Goal: Transaction & Acquisition: Obtain resource

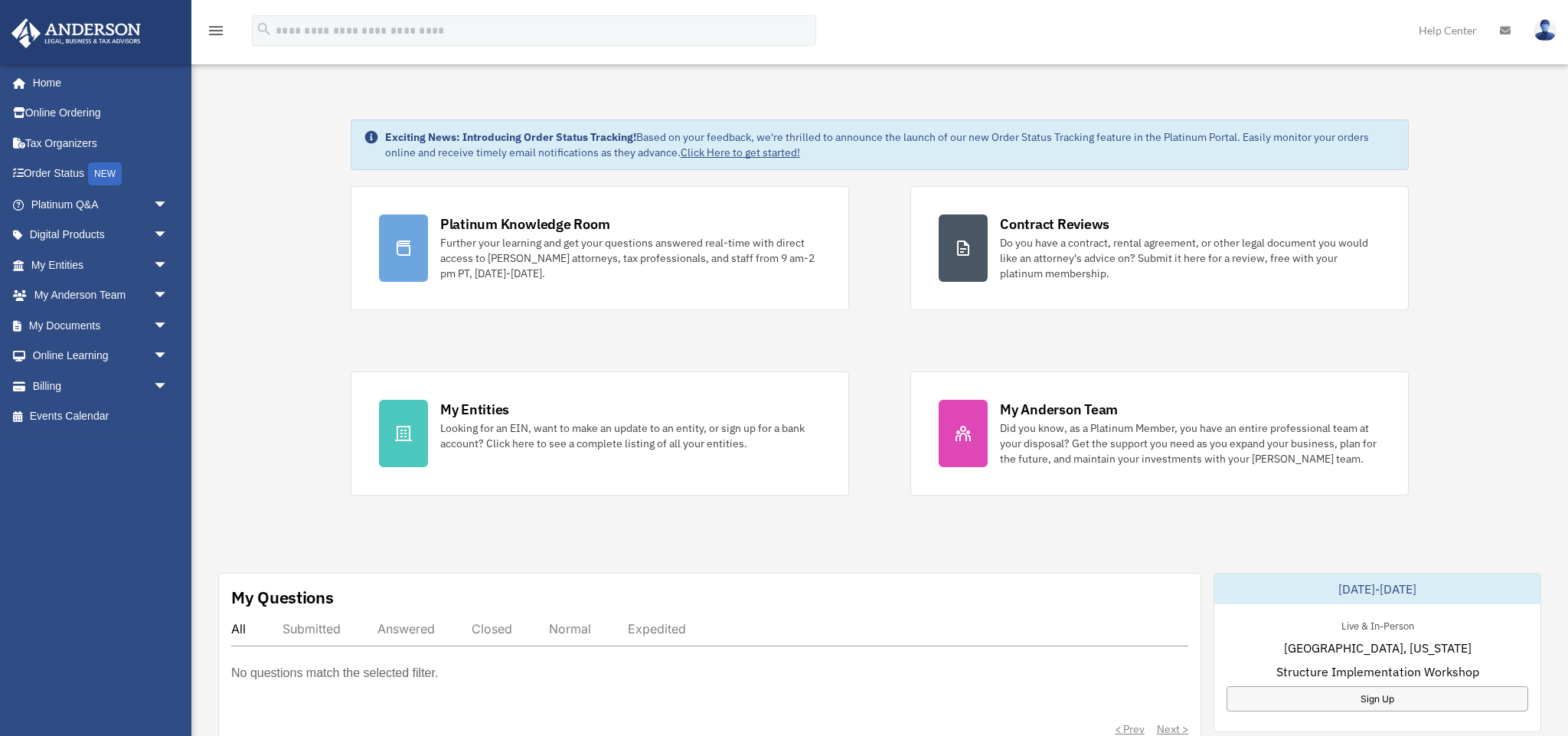
scroll to position [3, 0]
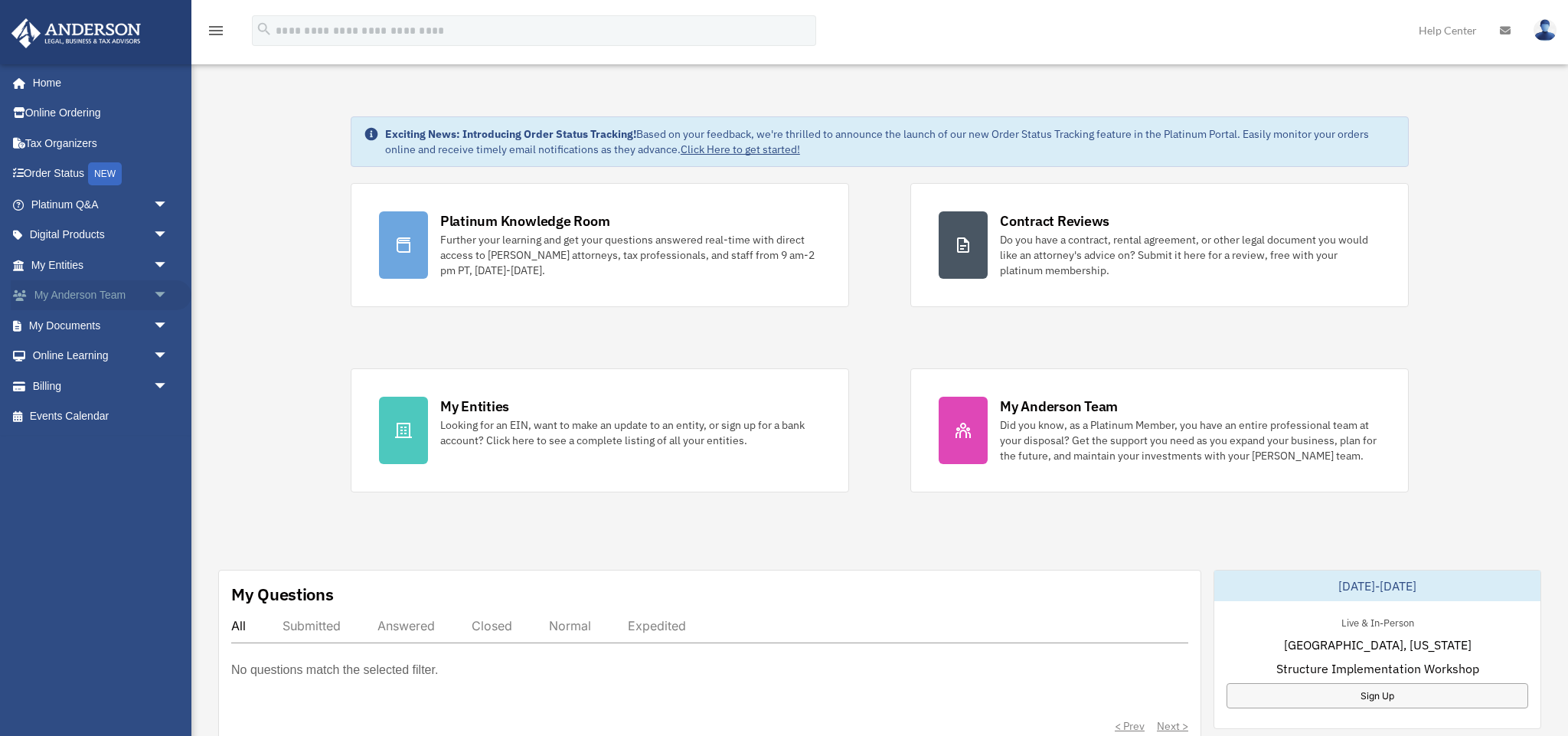
click at [120, 291] on link "My Anderson Team arrow_drop_down" at bounding box center [101, 295] width 181 height 30
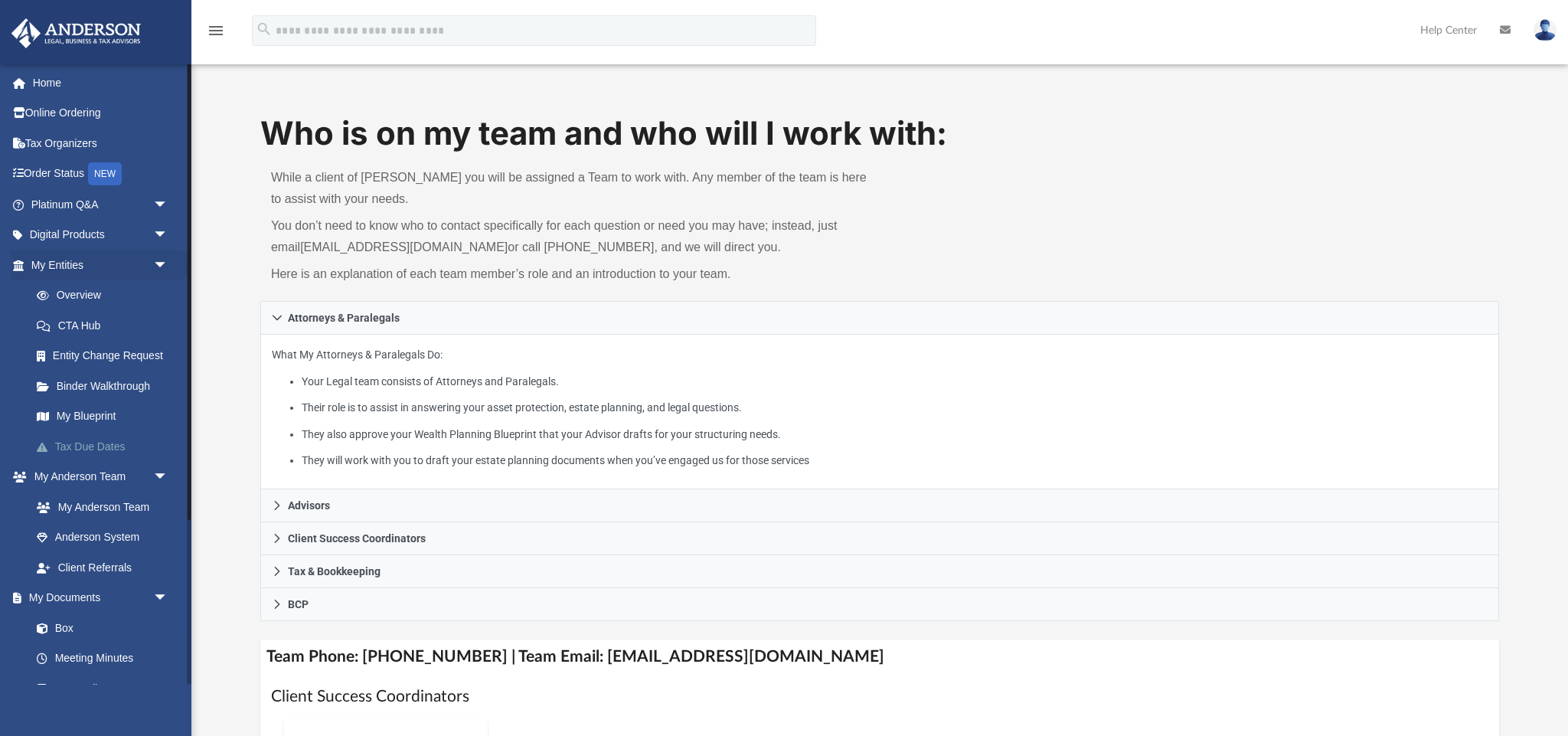
click at [108, 438] on link "Tax Due Dates" at bounding box center [106, 446] width 170 height 30
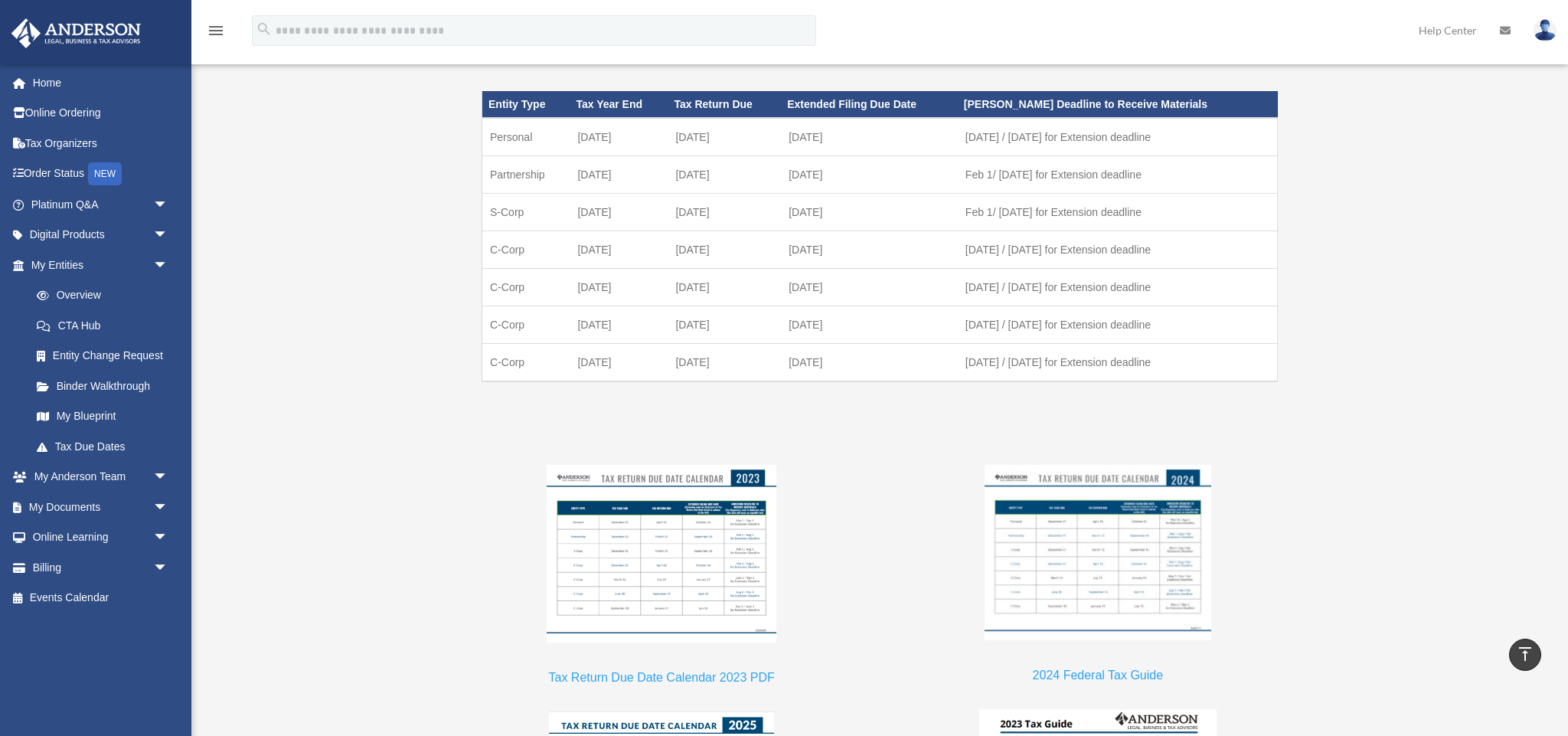
scroll to position [983, 0]
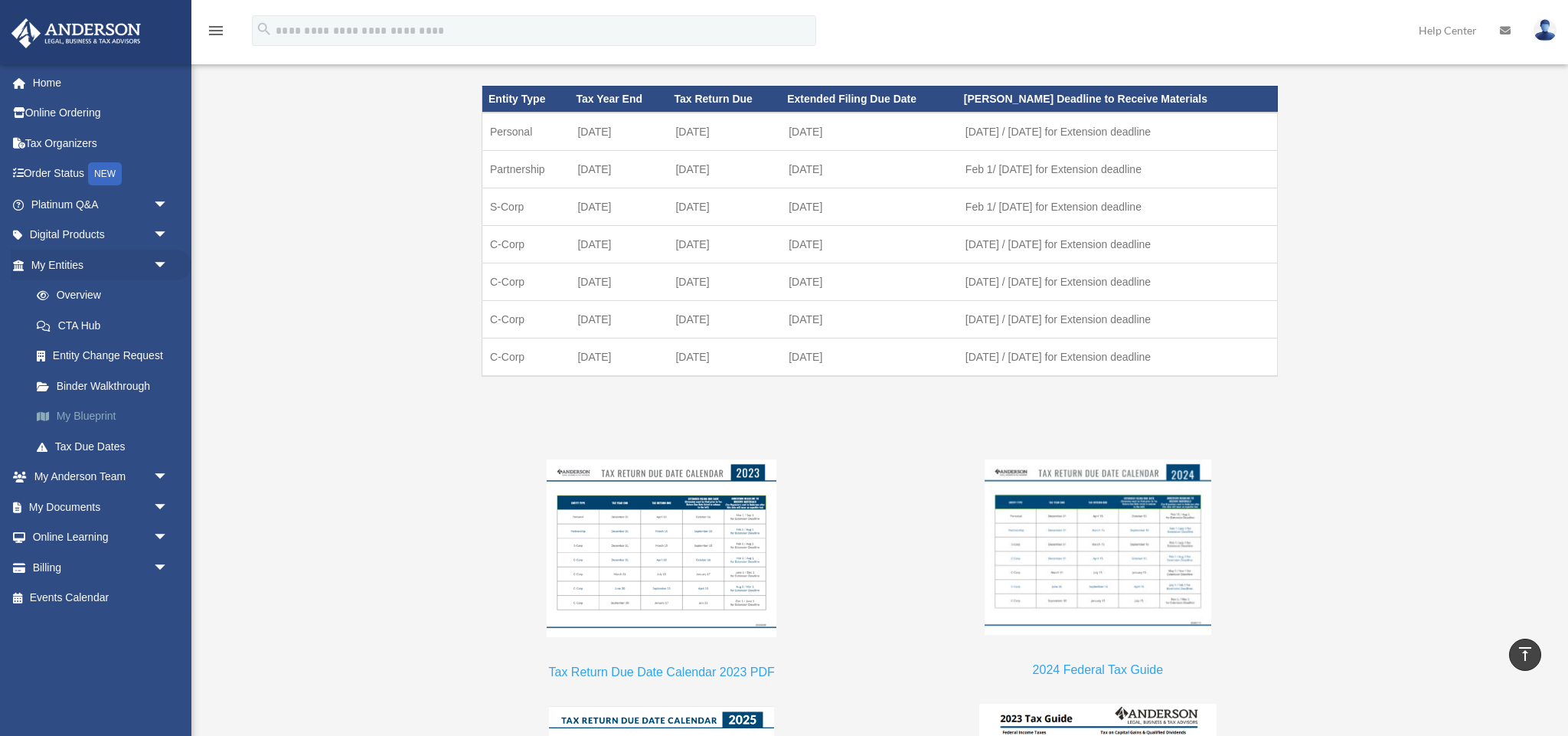
click at [99, 411] on link "My Blueprint" at bounding box center [106, 416] width 170 height 30
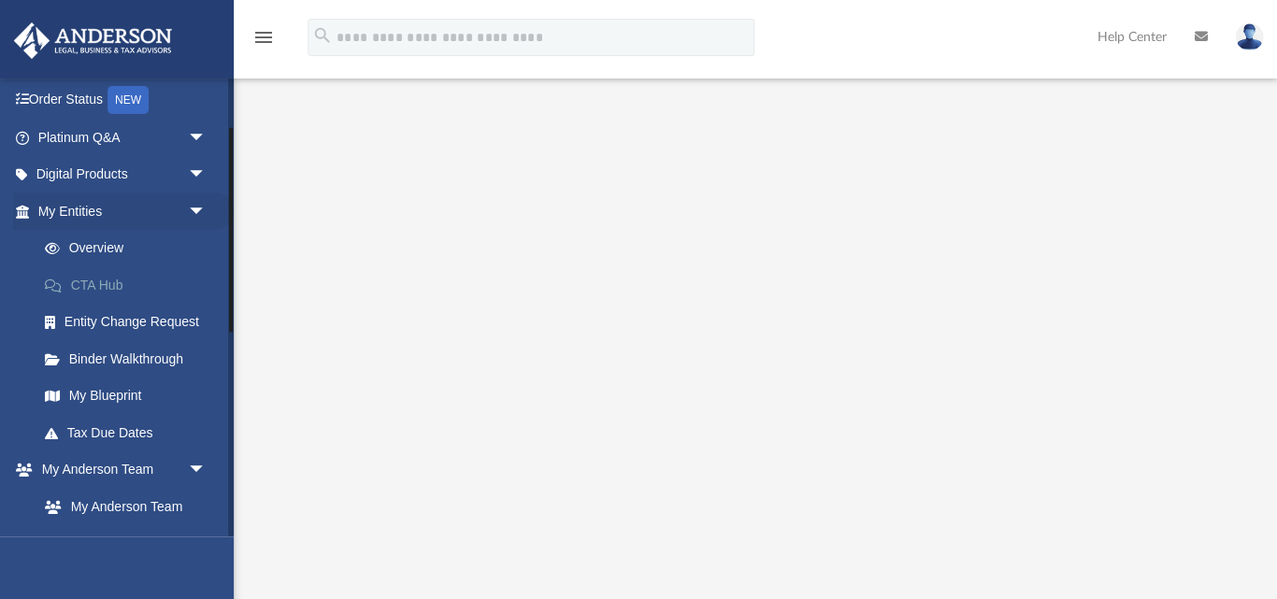
scroll to position [113, 0]
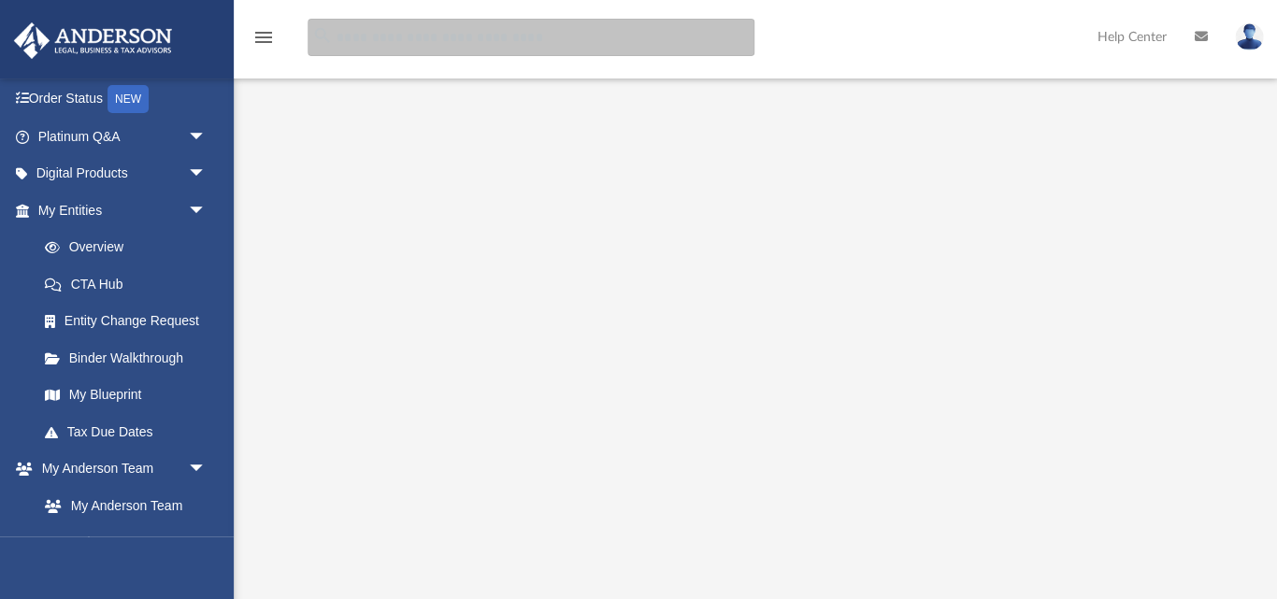
click at [463, 38] on input "search" at bounding box center [530, 37] width 447 height 37
type input "**********"
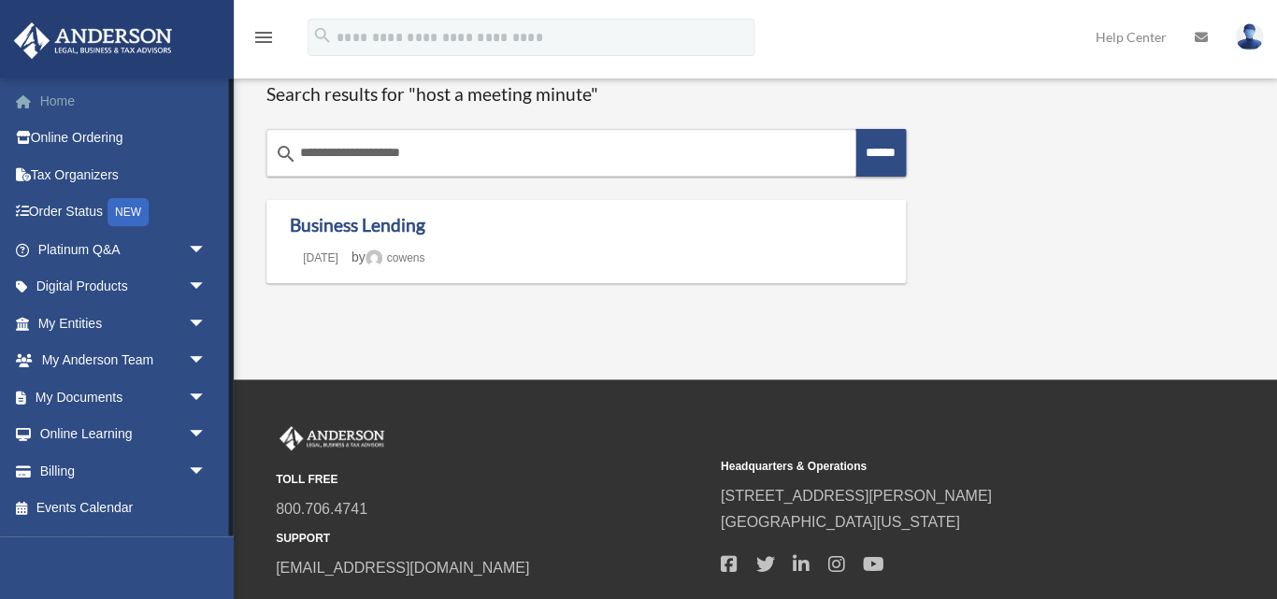
click at [67, 96] on link "Home" at bounding box center [123, 100] width 221 height 37
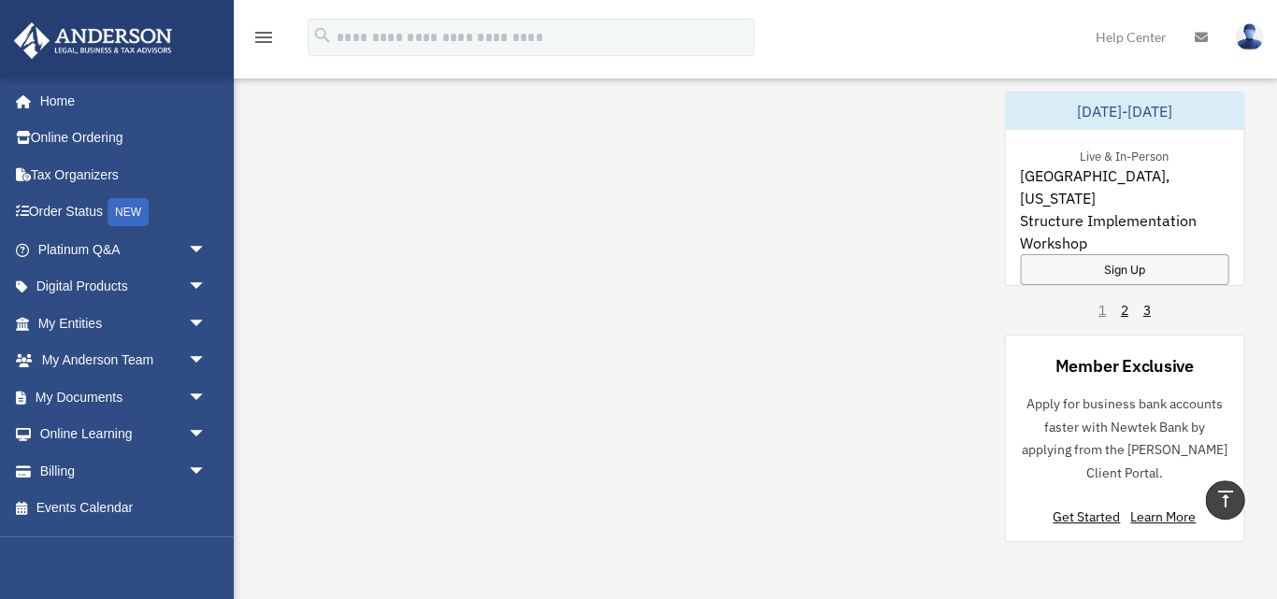
scroll to position [1682, 0]
click at [1121, 307] on link "2" at bounding box center [1123, 309] width 7 height 19
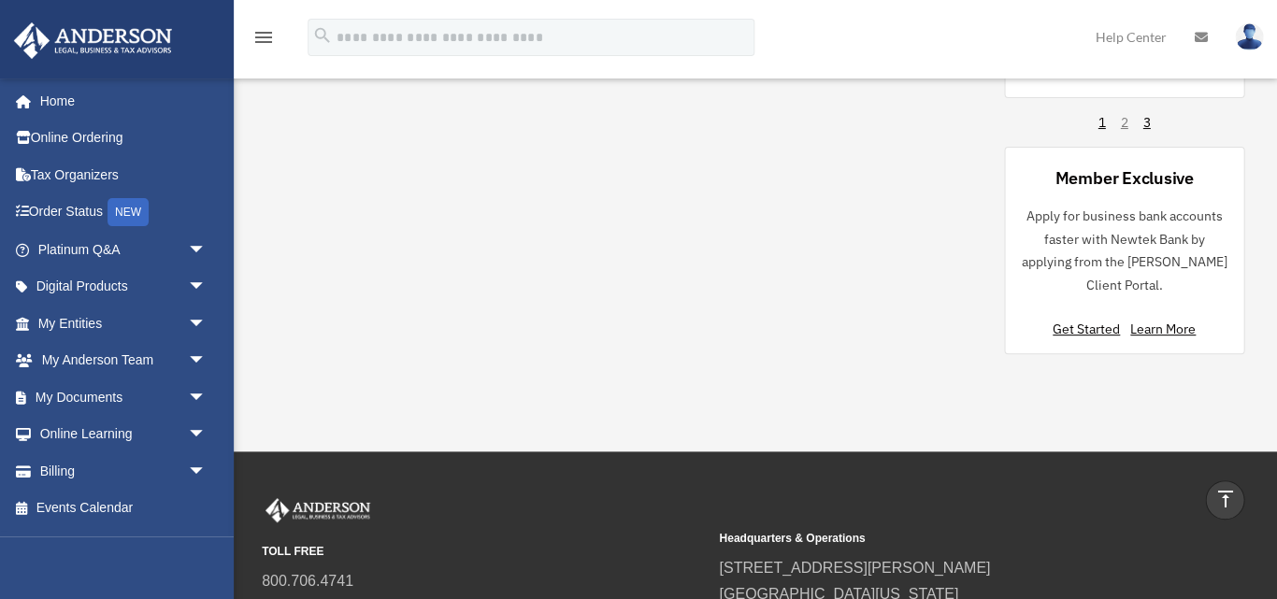
scroll to position [1889, 0]
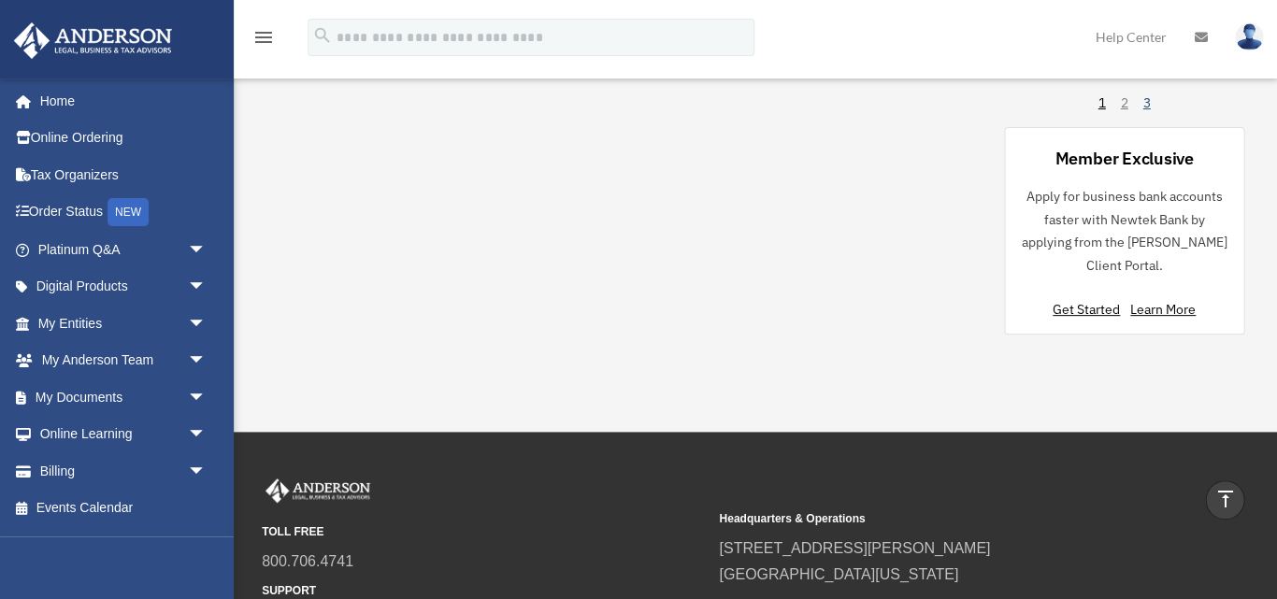
click at [1144, 99] on link "3" at bounding box center [1145, 102] width 7 height 19
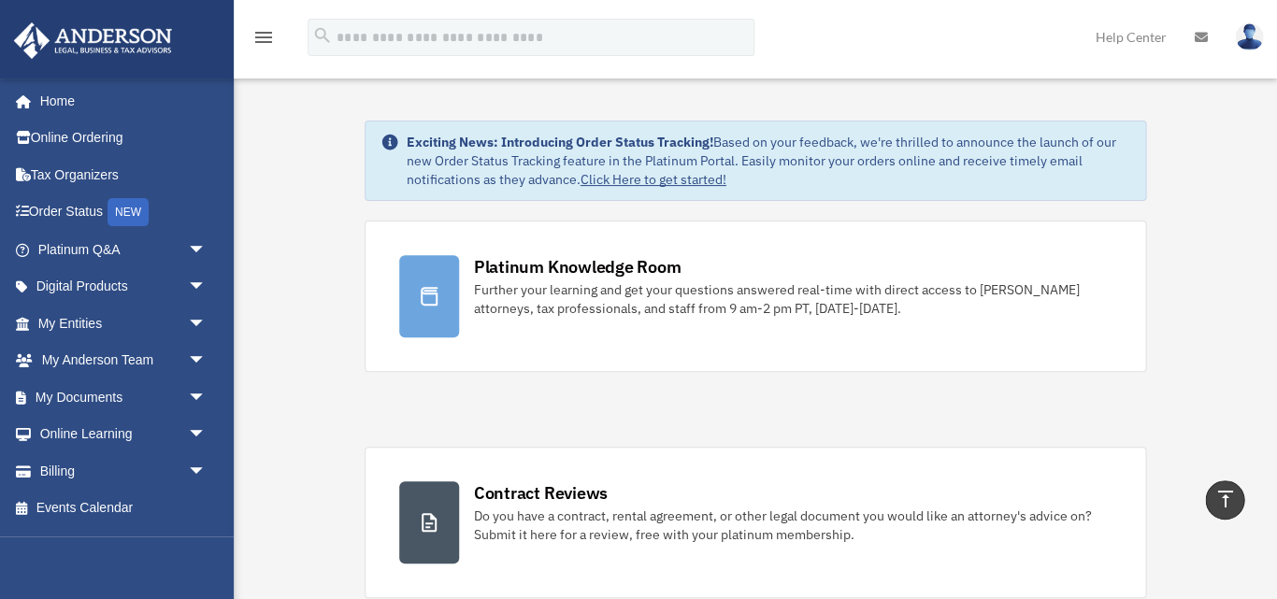
scroll to position [0, 0]
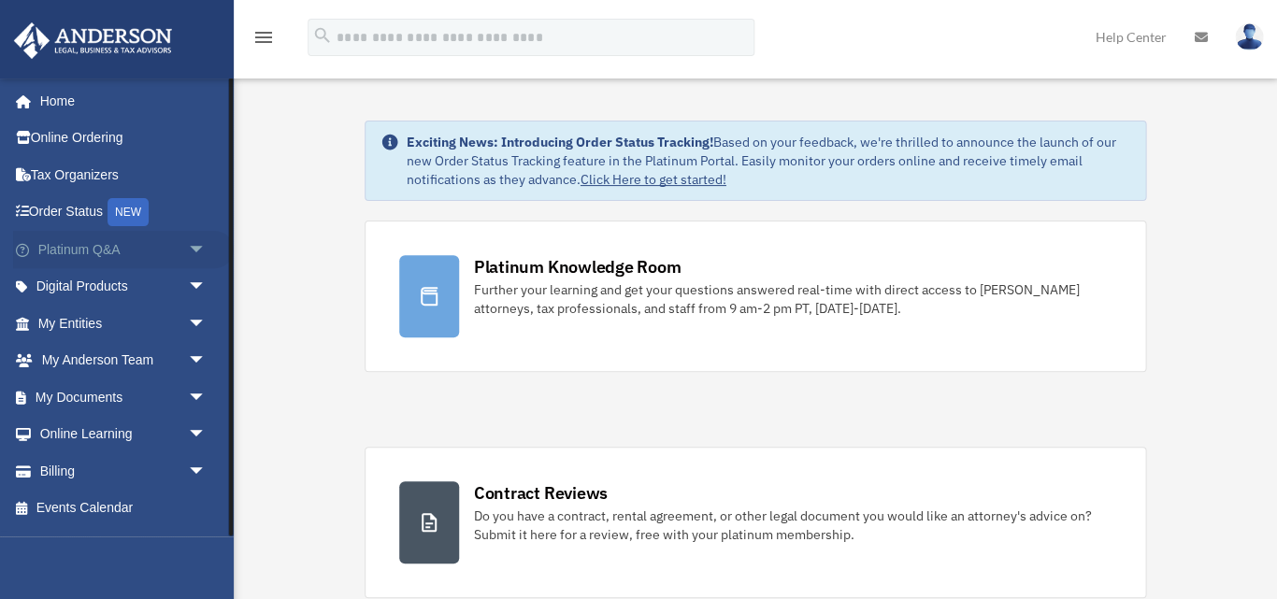
click at [197, 247] on span "arrow_drop_down" at bounding box center [205, 250] width 37 height 38
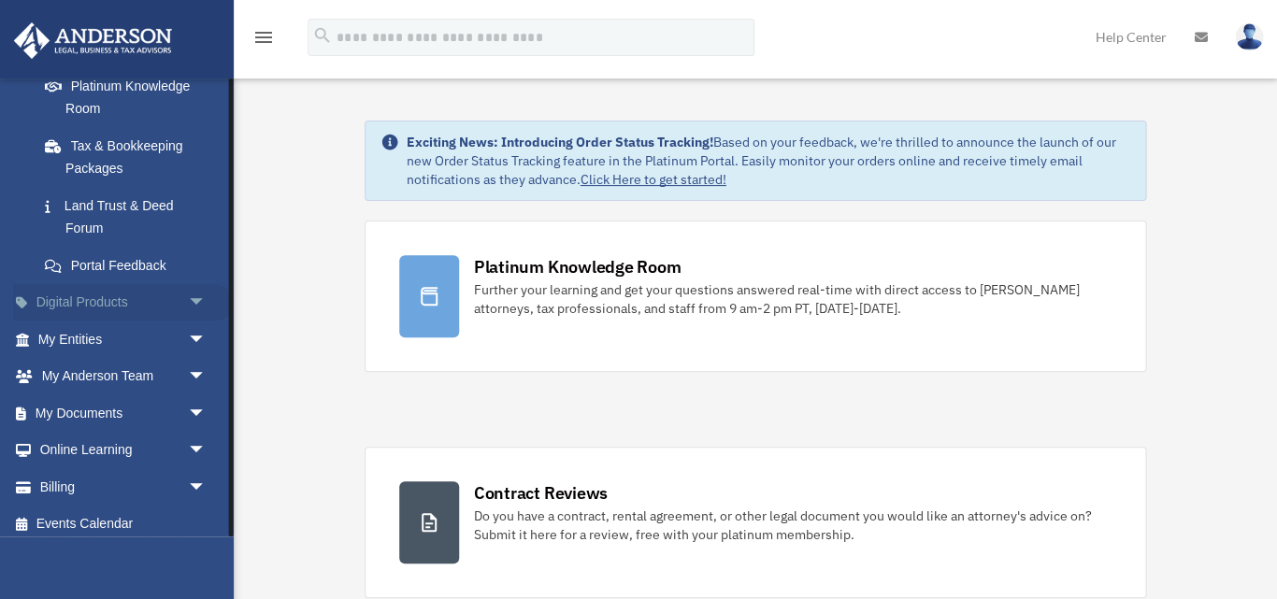
scroll to position [384, 0]
click at [195, 325] on span "arrow_drop_down" at bounding box center [205, 340] width 37 height 38
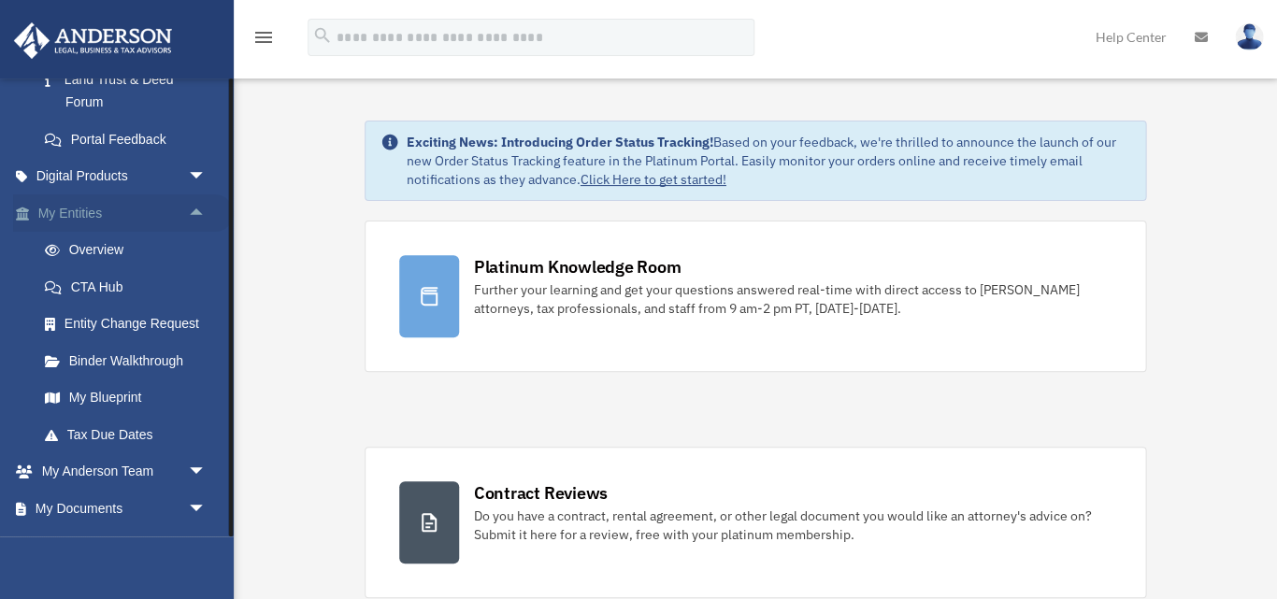
scroll to position [516, 0]
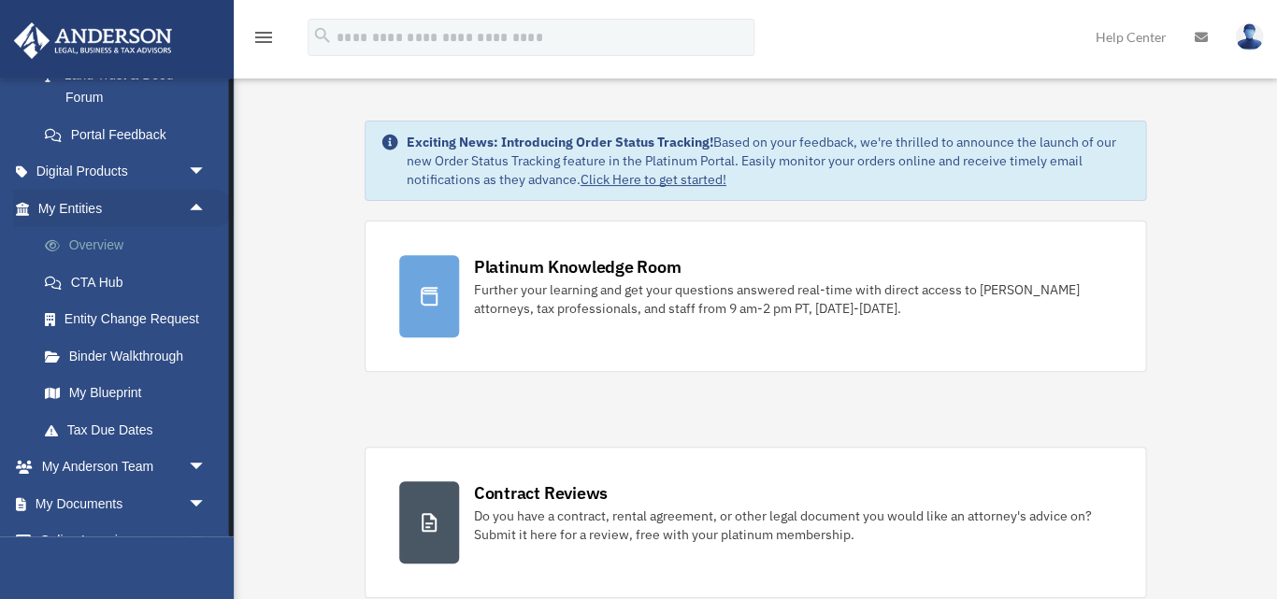
click at [120, 244] on link "Overview" at bounding box center [129, 245] width 207 height 37
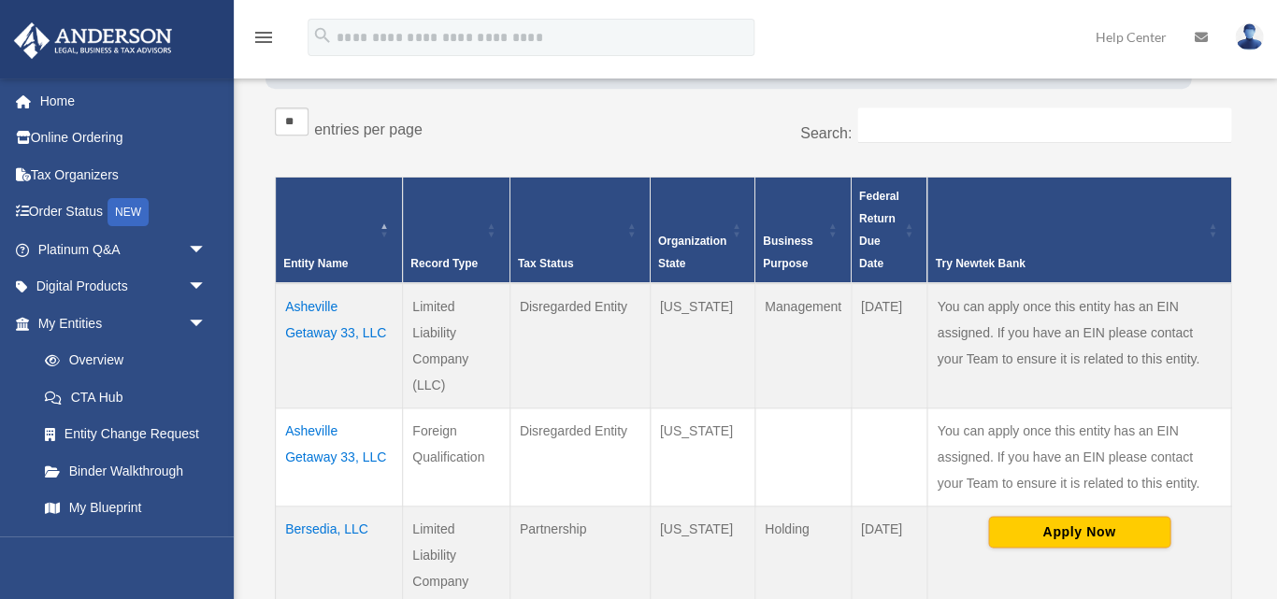
scroll to position [303, 0]
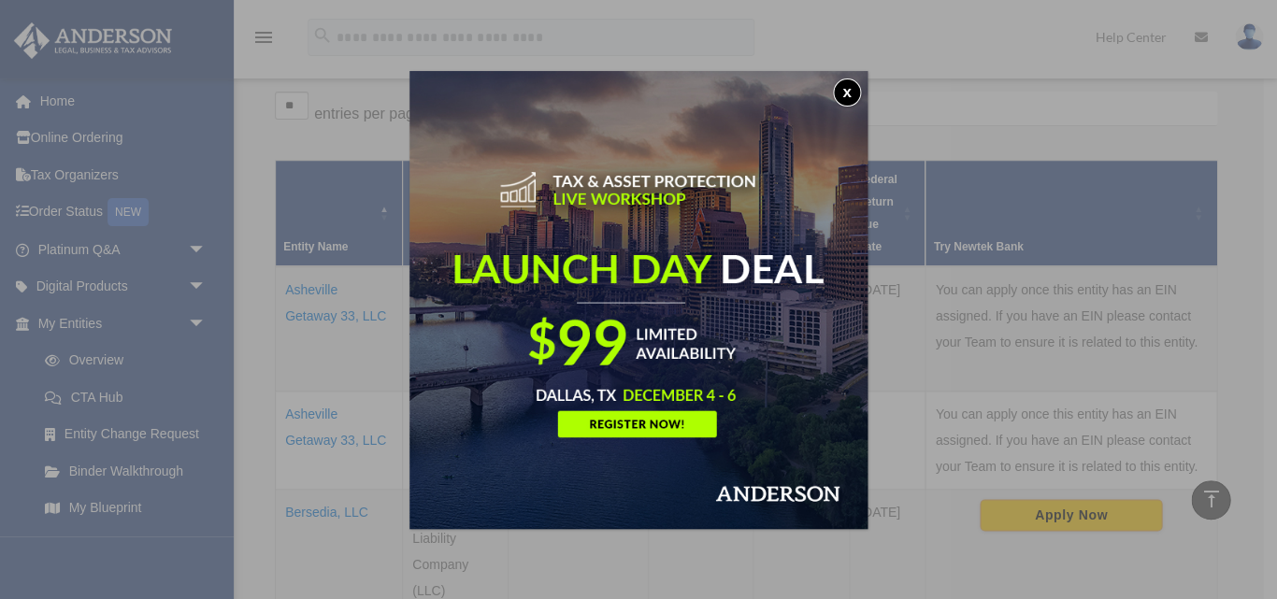
click at [843, 95] on button "x" at bounding box center [847, 93] width 28 height 28
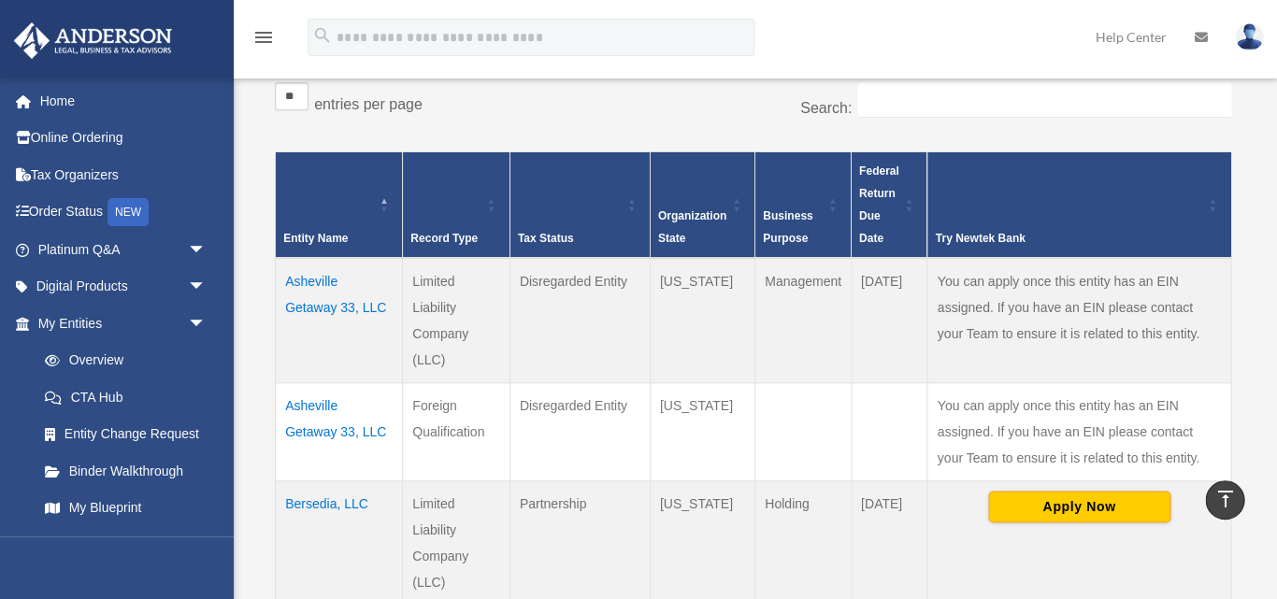
scroll to position [297, 0]
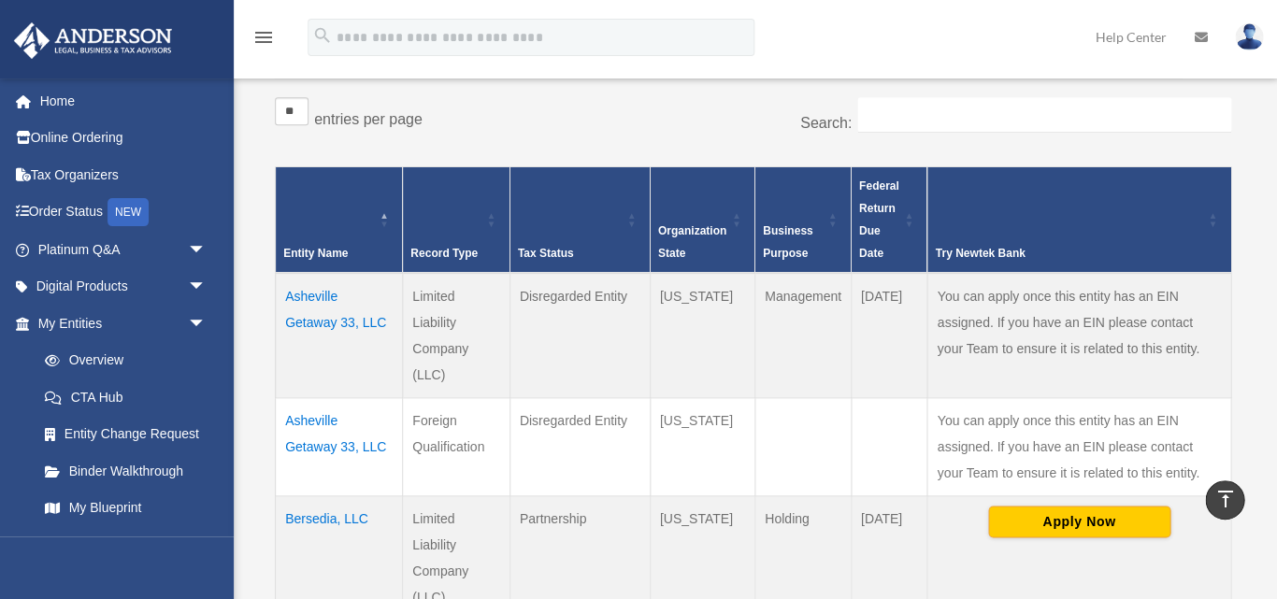
click at [313, 309] on td "Asheville Getaway 33, LLC" at bounding box center [339, 335] width 127 height 125
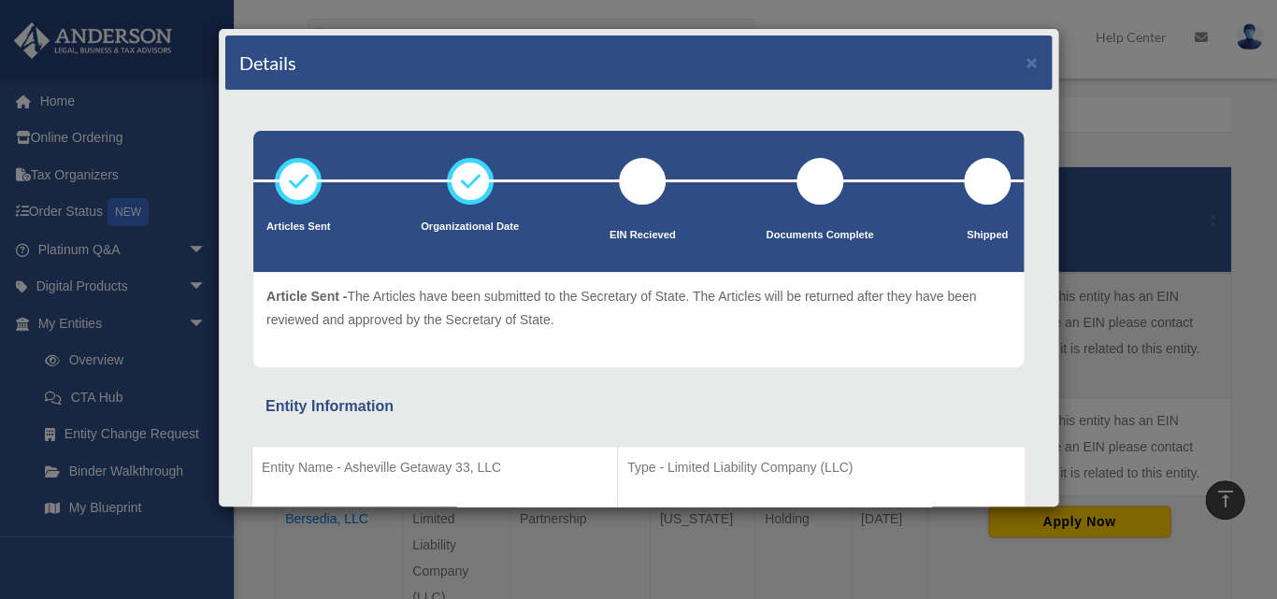
scroll to position [0, 0]
click at [1032, 65] on button "×" at bounding box center [1031, 62] width 12 height 20
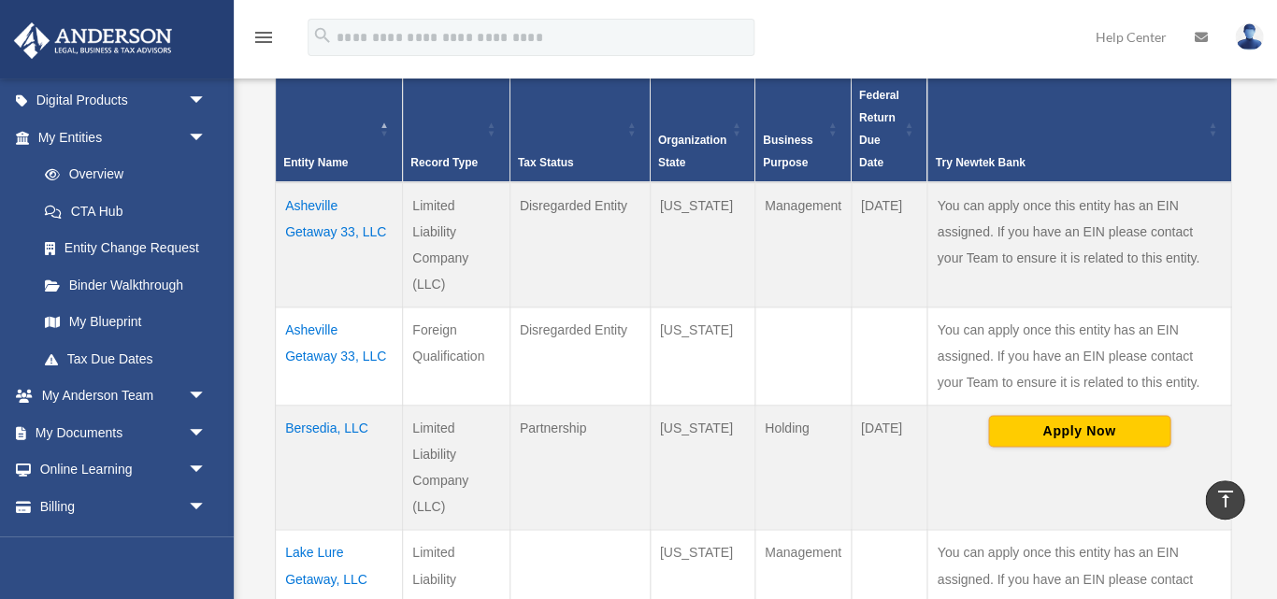
scroll to position [188, 0]
click at [193, 421] on span "arrow_drop_down" at bounding box center [205, 431] width 37 height 38
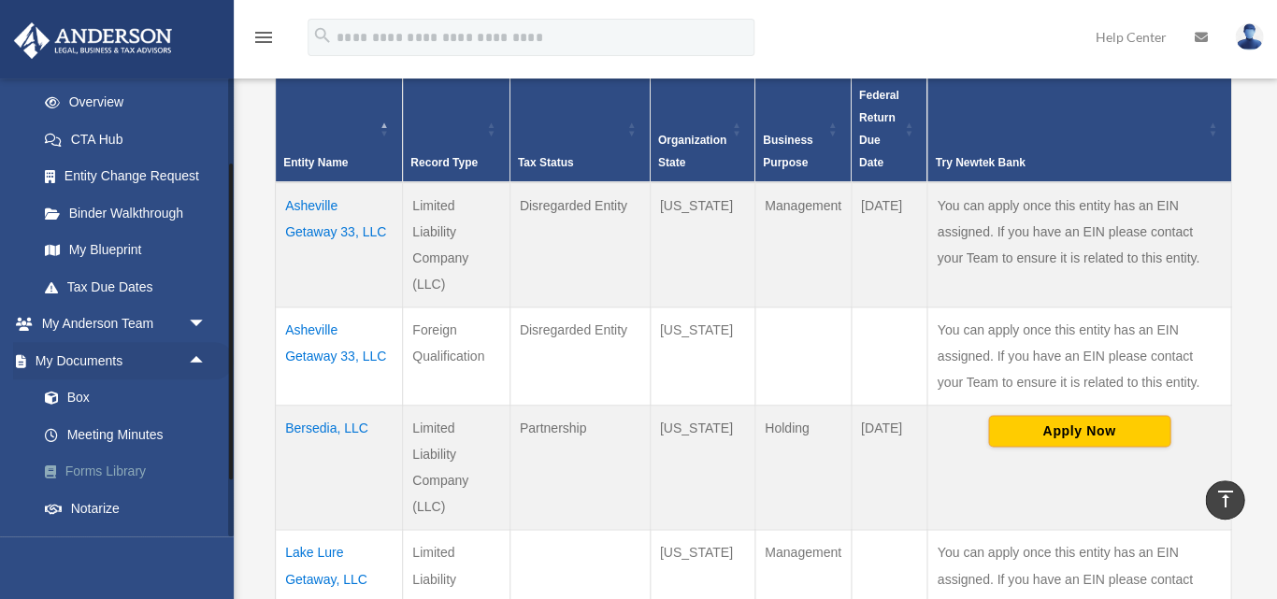
scroll to position [286, 0]
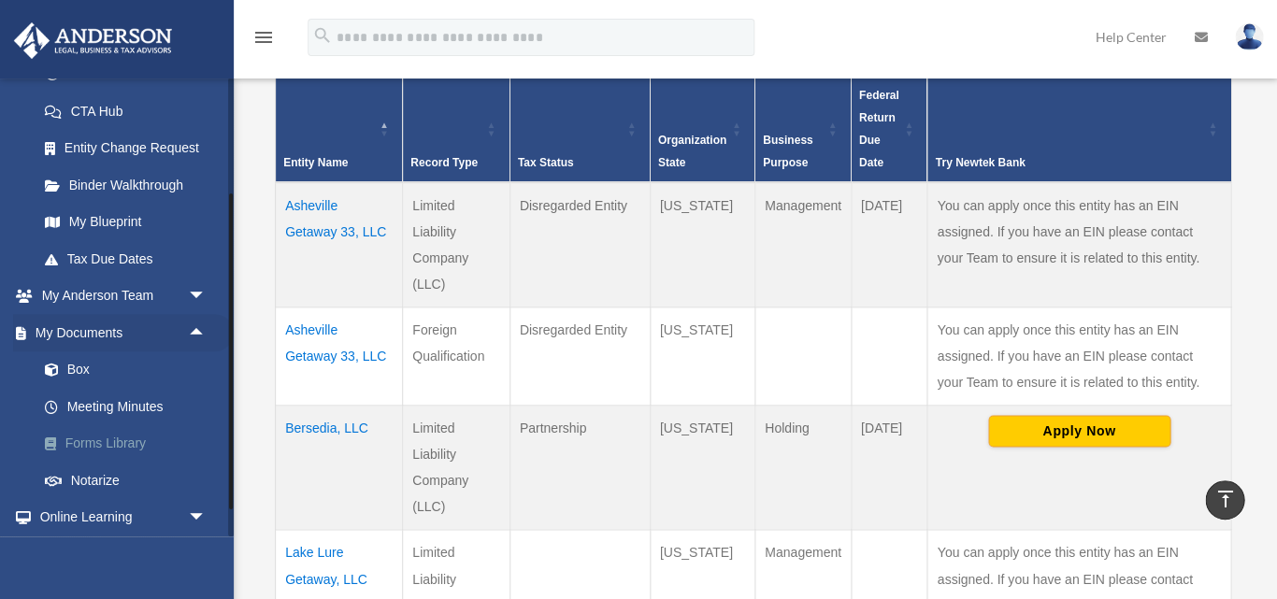
click at [112, 436] on link "Forms Library" at bounding box center [129, 443] width 207 height 37
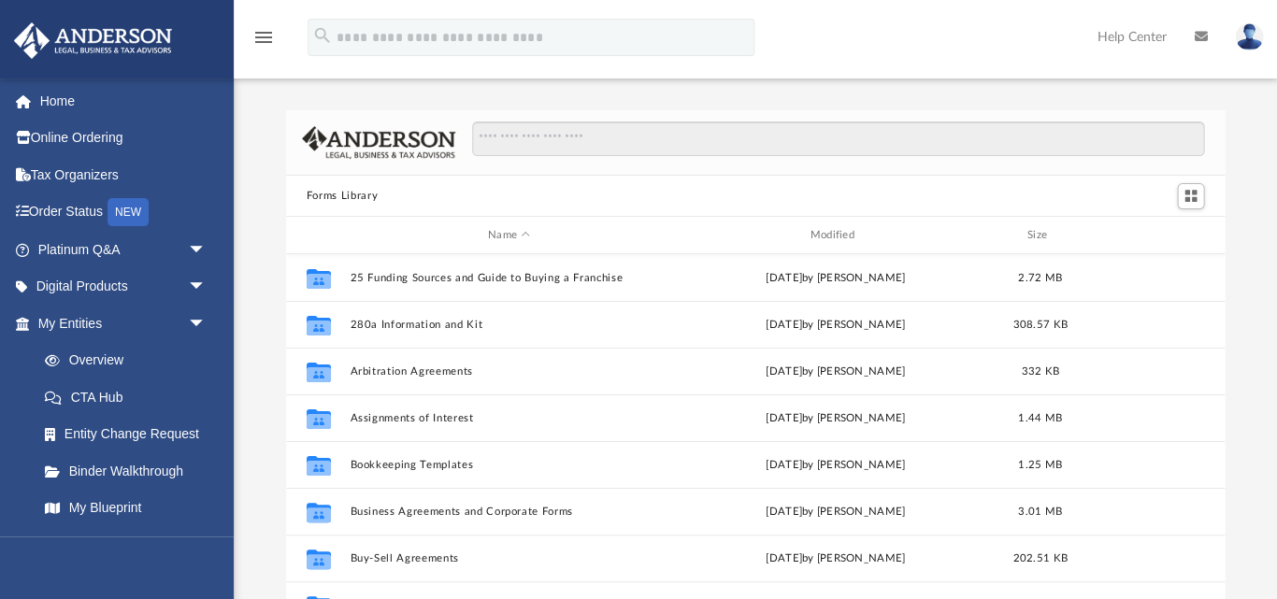
scroll to position [425, 938]
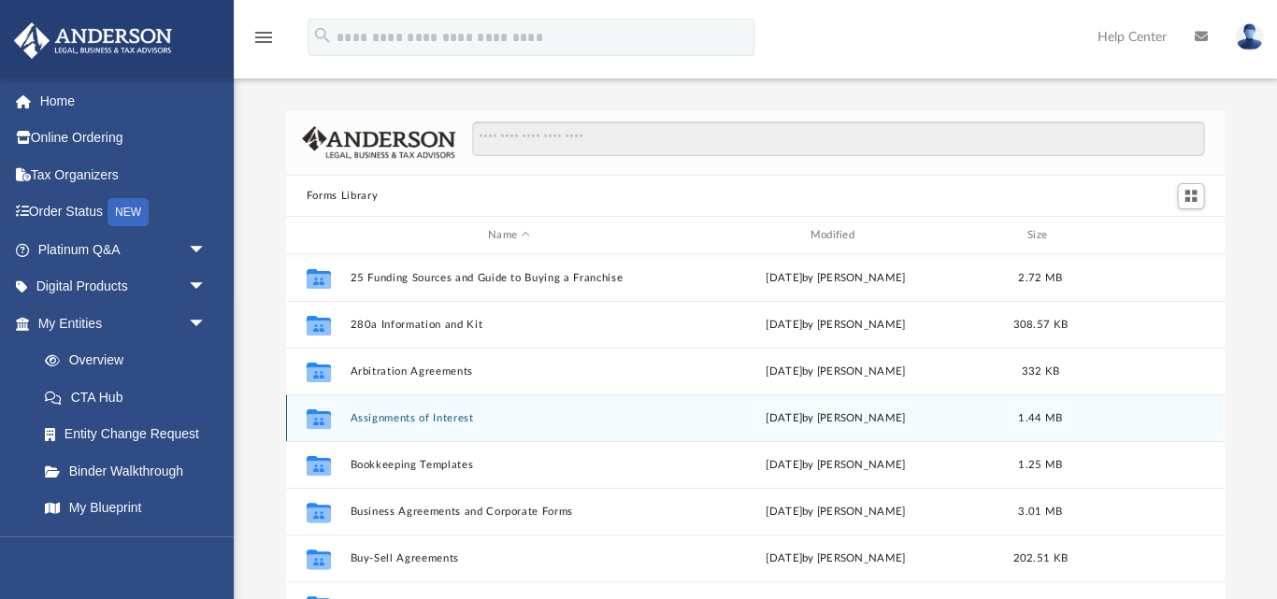
click at [323, 417] on icon "grid" at bounding box center [319, 421] width 24 height 15
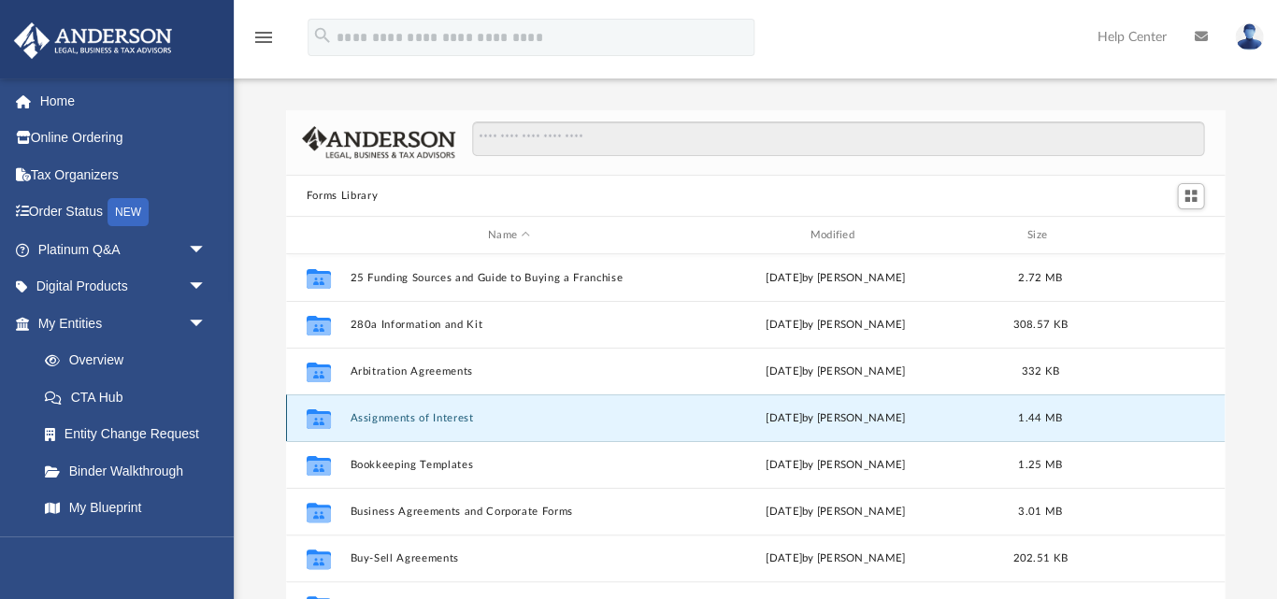
click at [323, 417] on icon "grid" at bounding box center [319, 421] width 24 height 15
click at [318, 416] on icon "grid" at bounding box center [319, 421] width 24 height 15
click at [409, 417] on button "Assignments of Interest" at bounding box center [509, 418] width 318 height 12
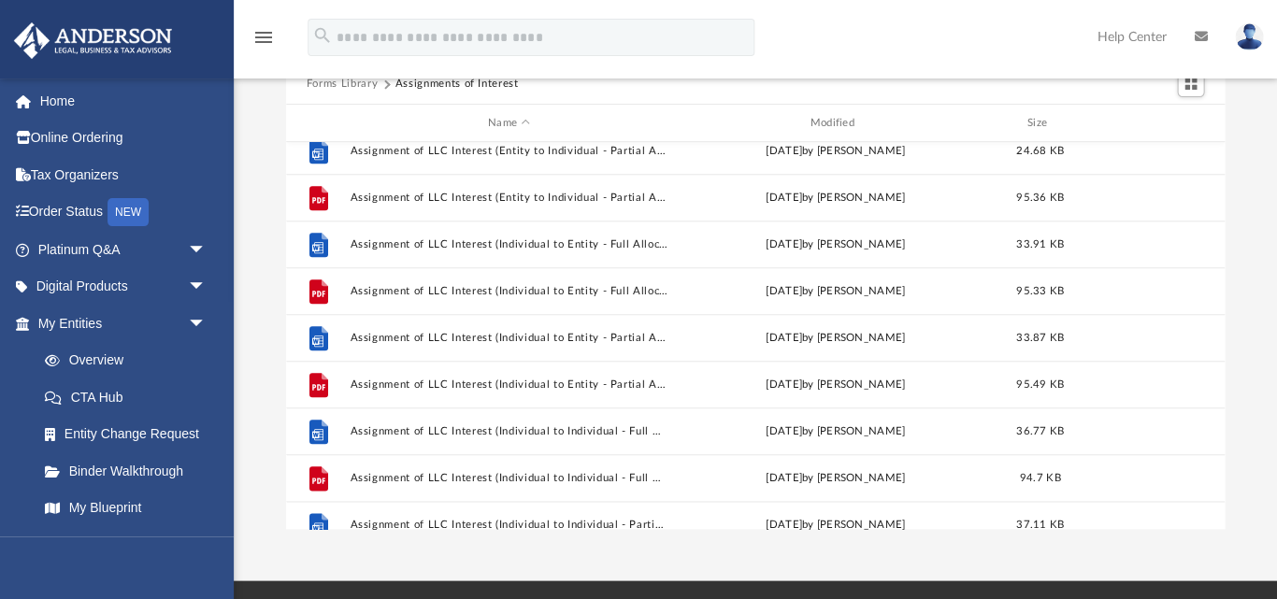
scroll to position [396, 0]
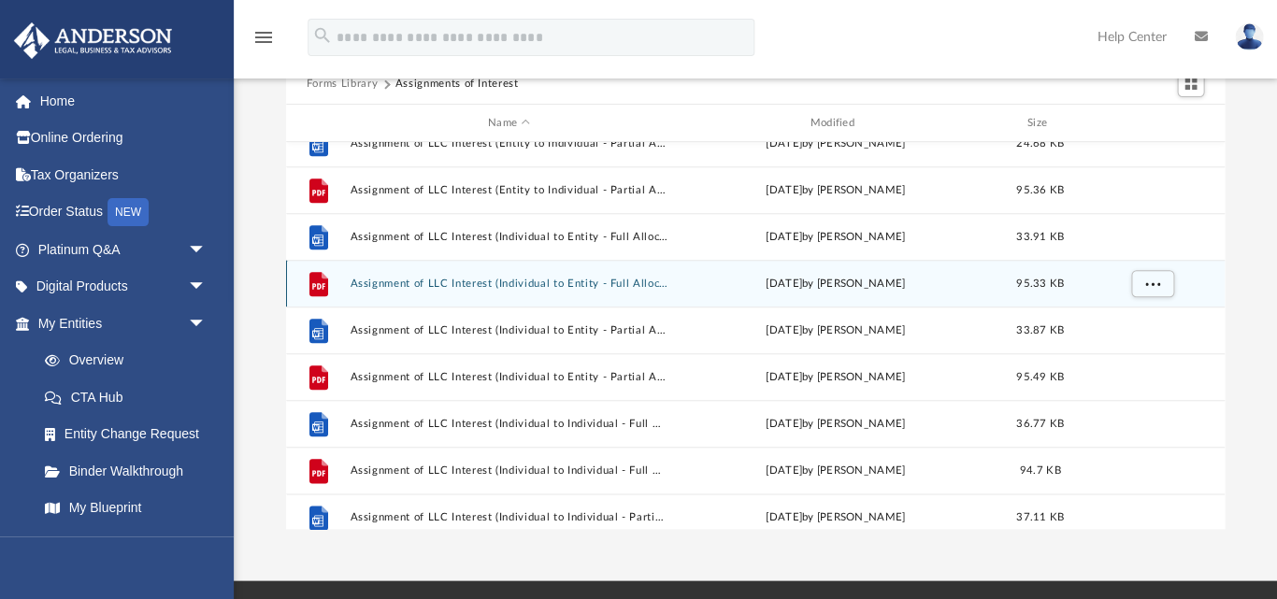
click at [441, 280] on button "Assignment of LLC Interest (Individual to Entity - Full Allocation).pdf" at bounding box center [509, 284] width 318 height 12
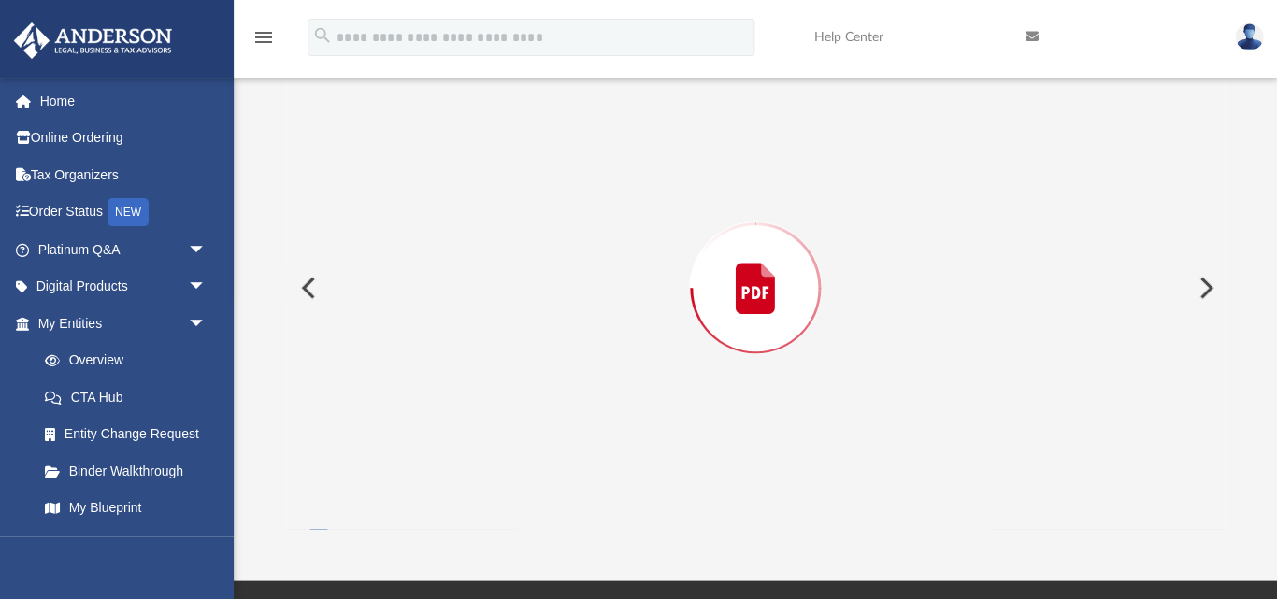
scroll to position [109, 0]
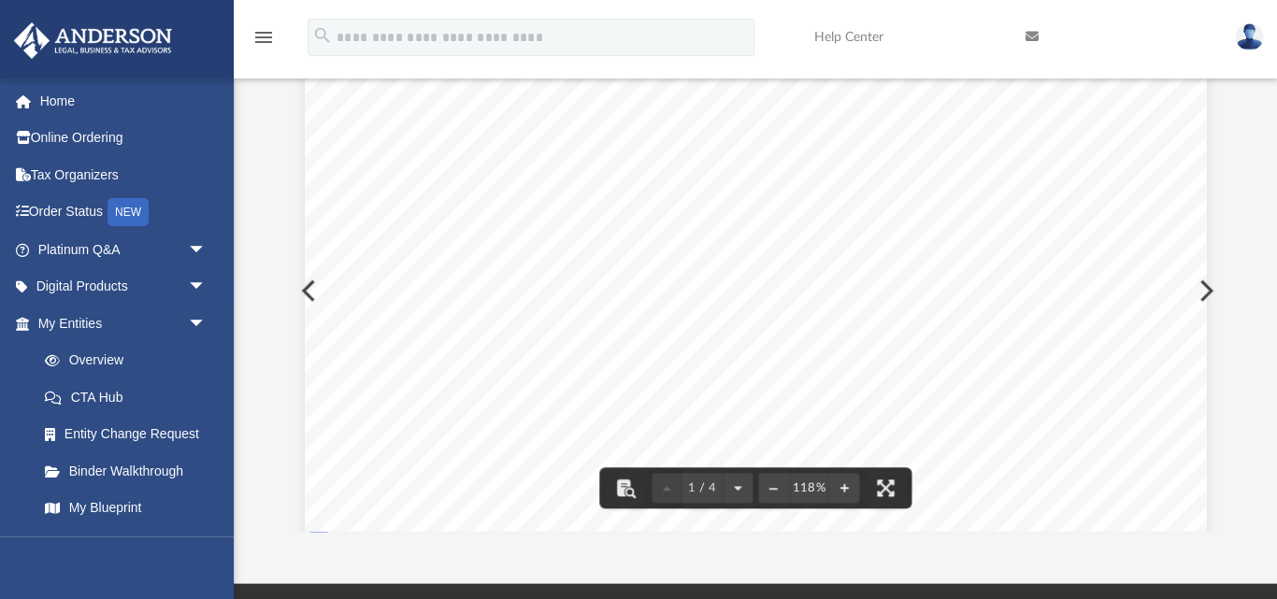
click at [721, 199] on span "“Assignment”) is dated as of _________________, 20" at bounding box center [623, 202] width 386 height 18
click at [705, 198] on span "“Assignment”) is dated as of _________________, 20" at bounding box center [623, 202] width 386 height 18
click at [743, 197] on span "“Assignment”) is dated as of _________________, 20" at bounding box center [623, 202] width 386 height 18
click at [643, 229] on span "(“Assignor”) and _______________________, a _________________ formed under the" at bounding box center [744, 224] width 629 height 18
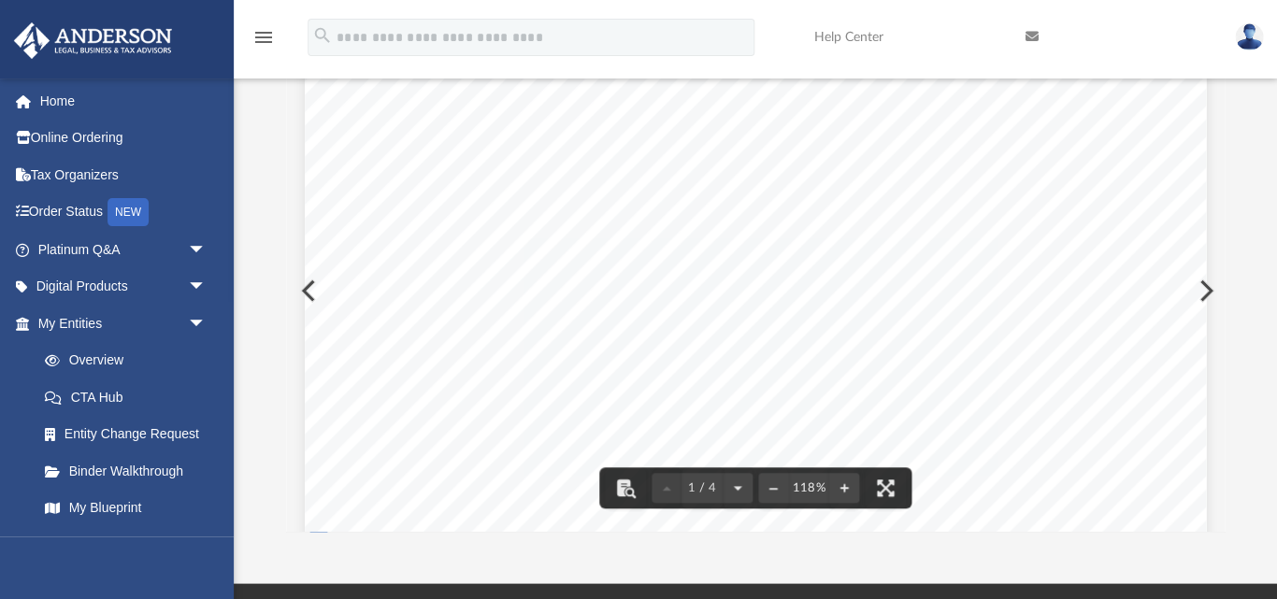
click at [689, 197] on span "“Assignment”) is dated as of _________________, 20" at bounding box center [623, 202] width 386 height 18
click at [664, 240] on span "laws of _____________________ (the “Assignee”), recites and provides as follows:" at bounding box center [729, 245] width 598 height 18
click at [682, 195] on span "“Assignment”) is dated as of _________________, 20" at bounding box center [623, 202] width 386 height 18
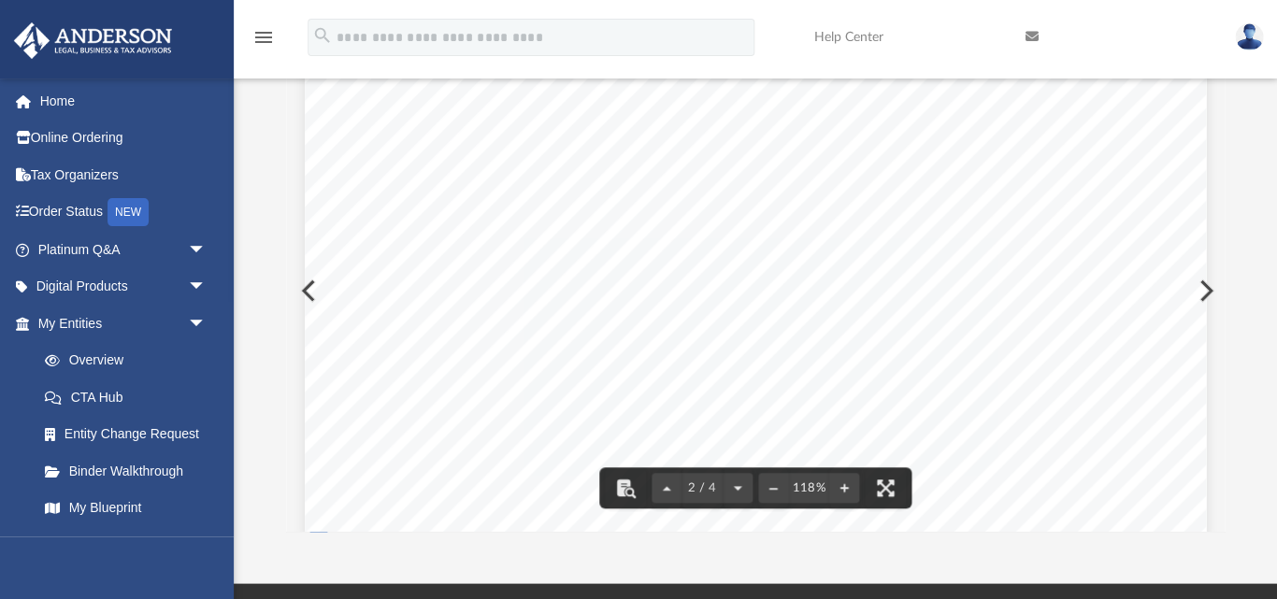
scroll to position [2002, 0]
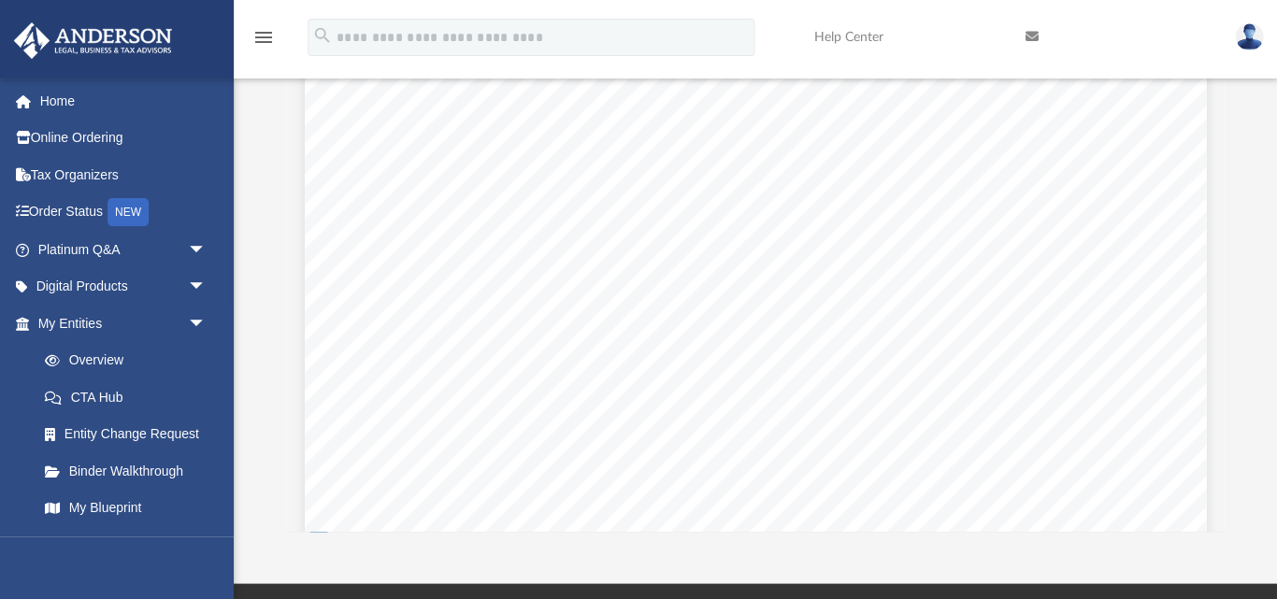
scroll to position [0, 0]
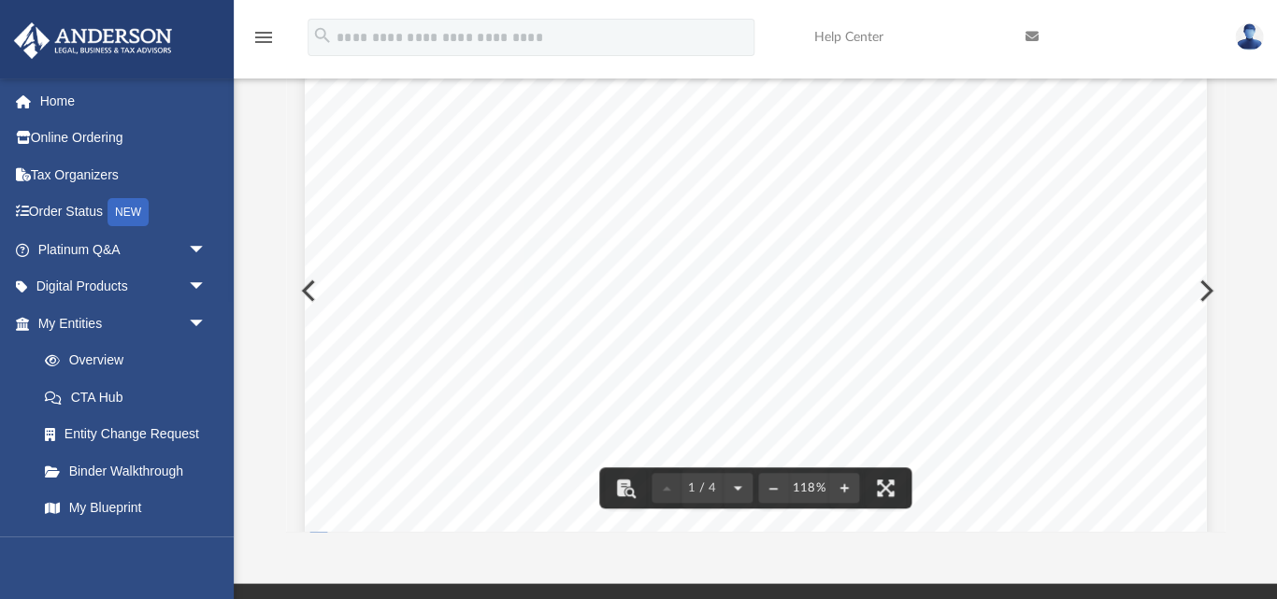
click at [664, 199] on span "“Assignment”) is dated as of _________________, 20" at bounding box center [623, 202] width 386 height 18
click at [536, 154] on div "THIS ASSIGNMENT AND ASSUMPTION OF MEMBERSHIP INTERESTS (this “Assignment”) is d…" at bounding box center [755, 73] width 901 height 1166
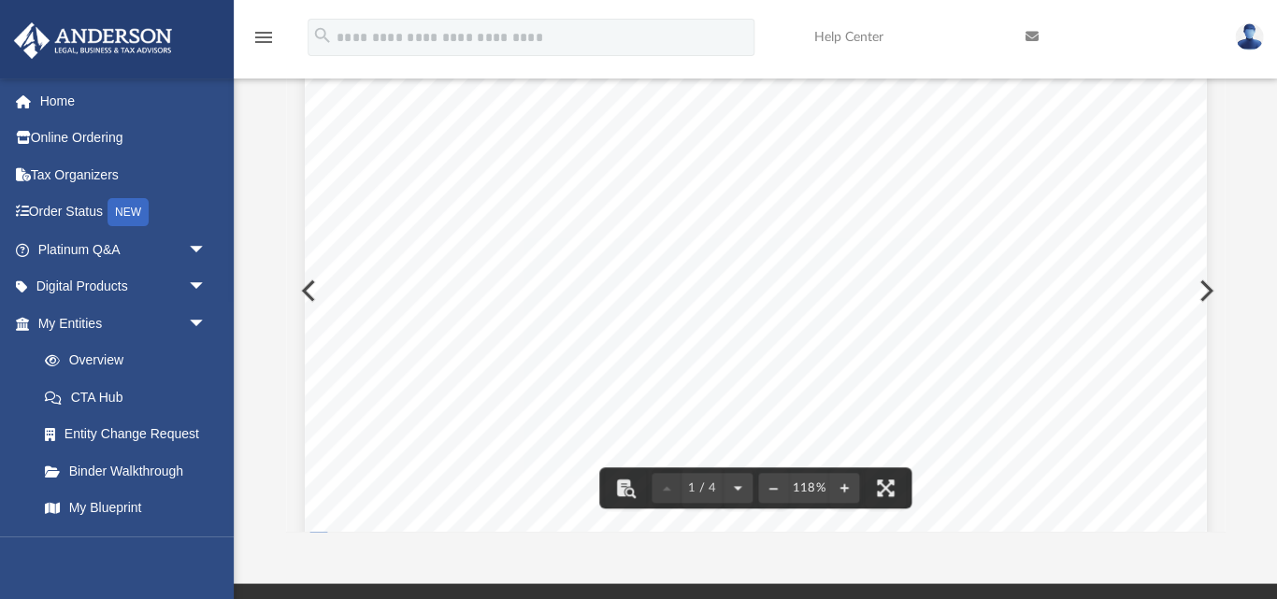
click at [535, 229] on div "THIS ASSIGNMENT AND ASSUMPTION OF MEMBERSHIP INTERESTS (this “Assignment”) is d…" at bounding box center [755, 146] width 901 height 1166
click at [503, 245] on span "__" at bounding box center [502, 246] width 19 height 18
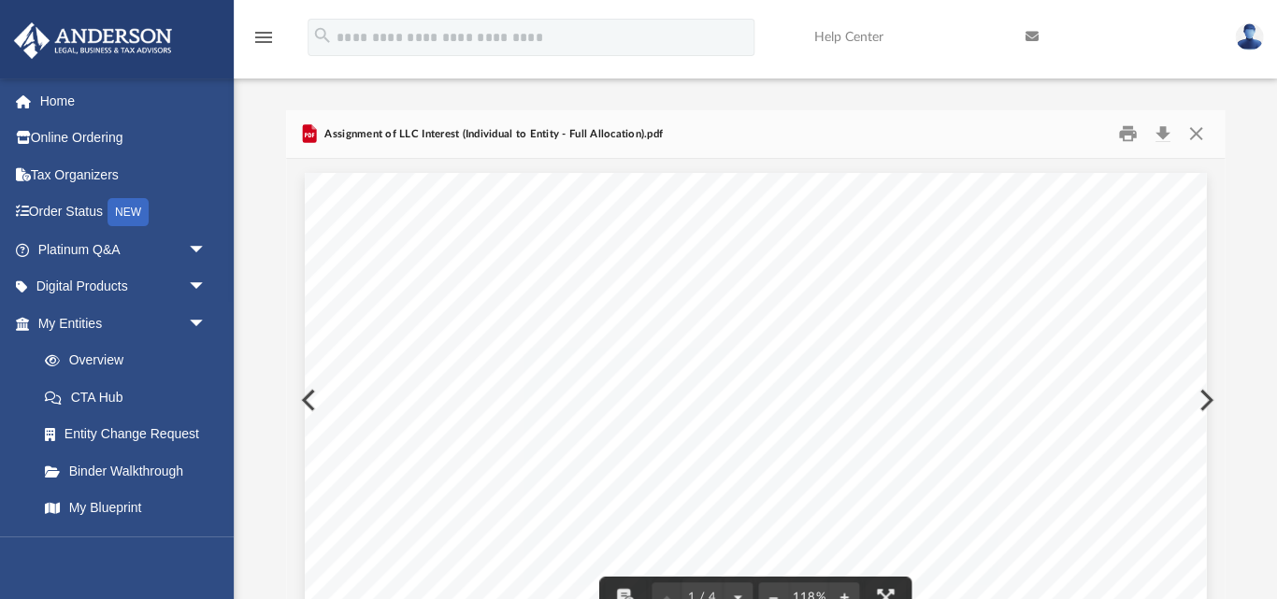
scroll to position [0, 0]
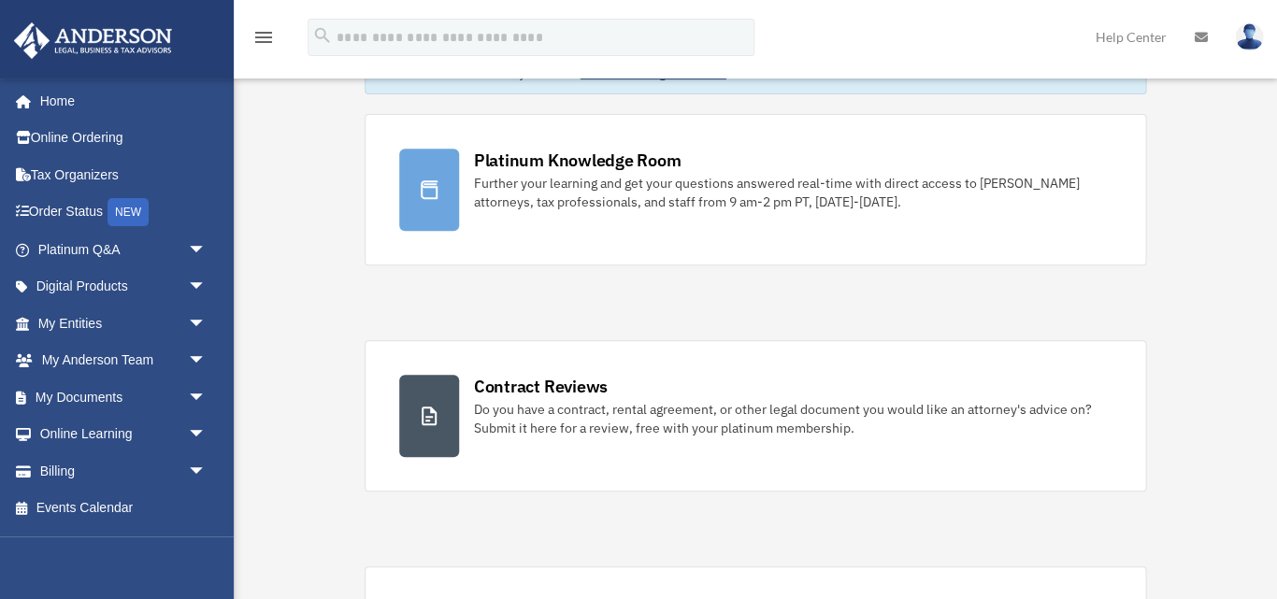
scroll to position [185, 0]
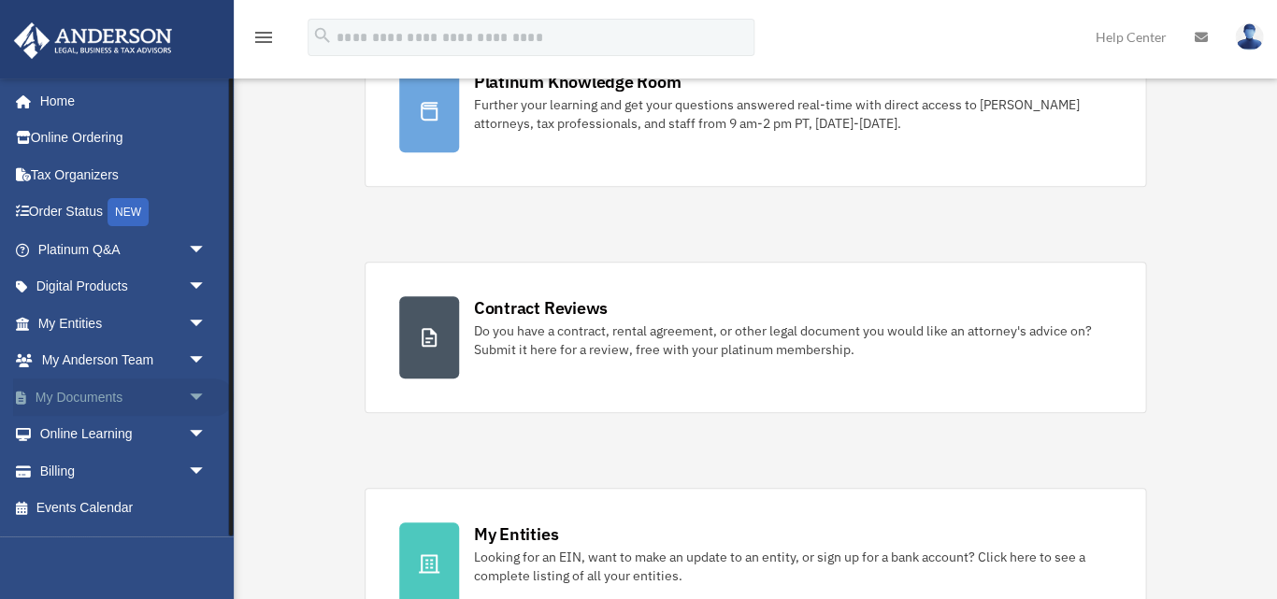
click at [193, 385] on span "arrow_drop_down" at bounding box center [205, 397] width 37 height 38
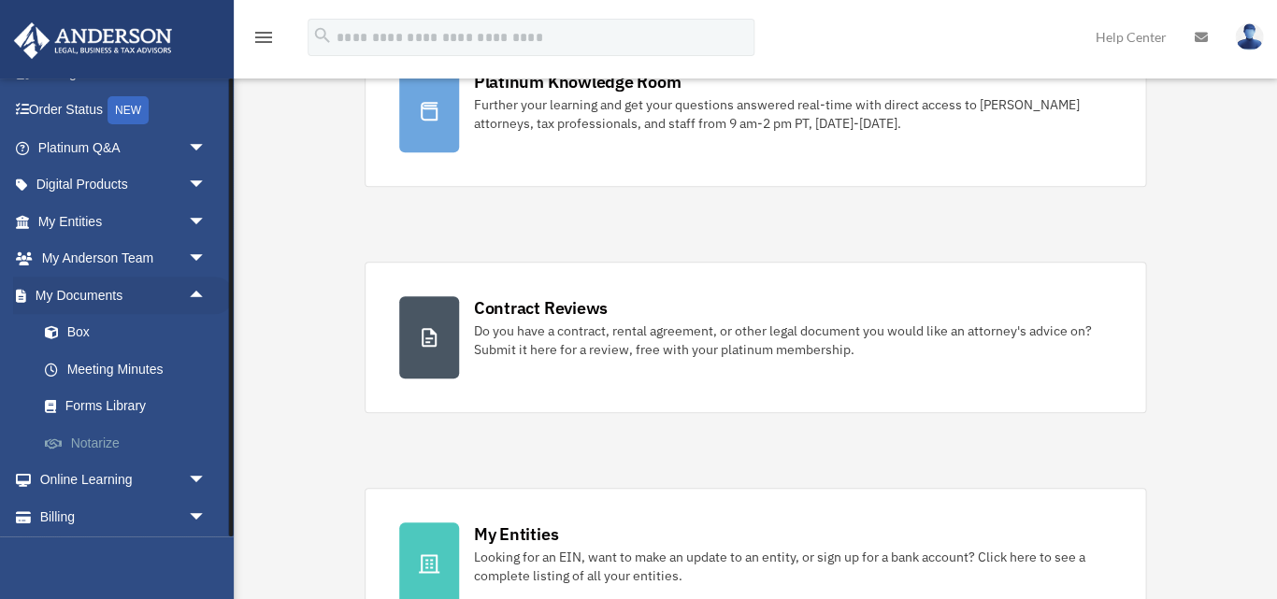
scroll to position [111, 0]
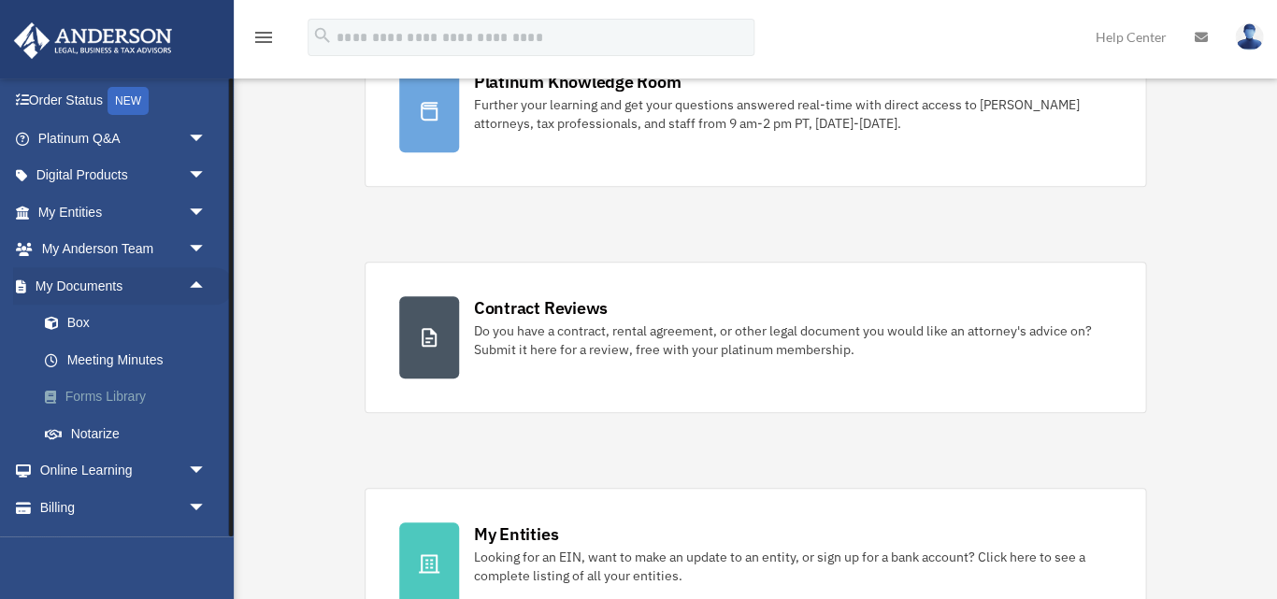
click at [93, 394] on link "Forms Library" at bounding box center [129, 396] width 207 height 37
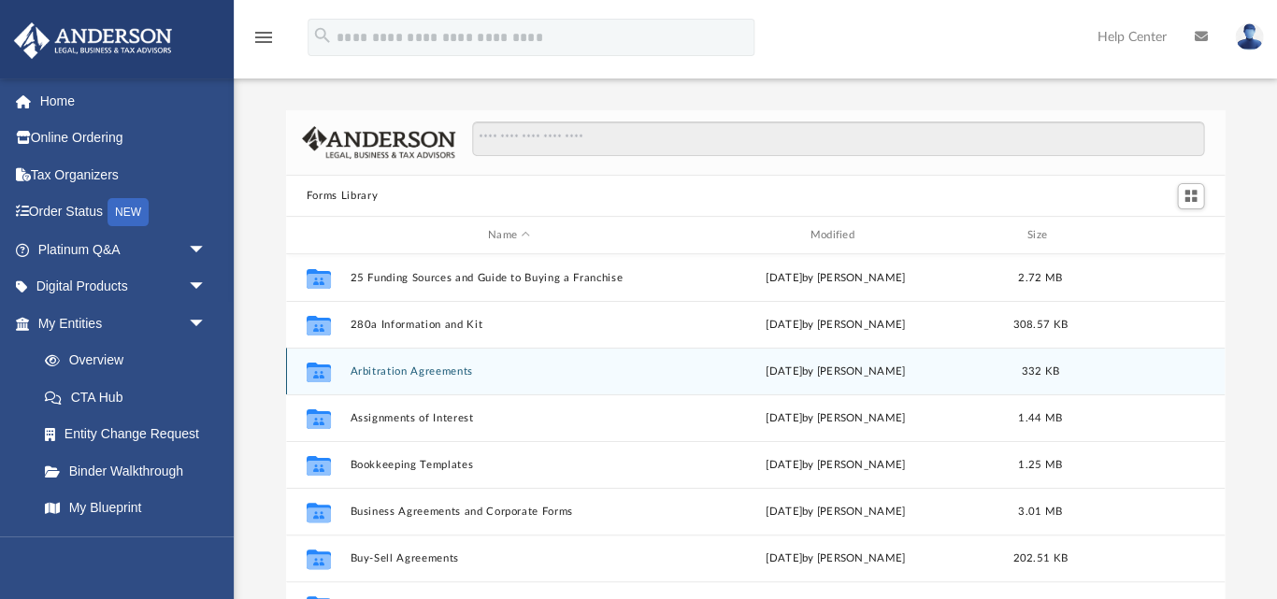
scroll to position [425, 938]
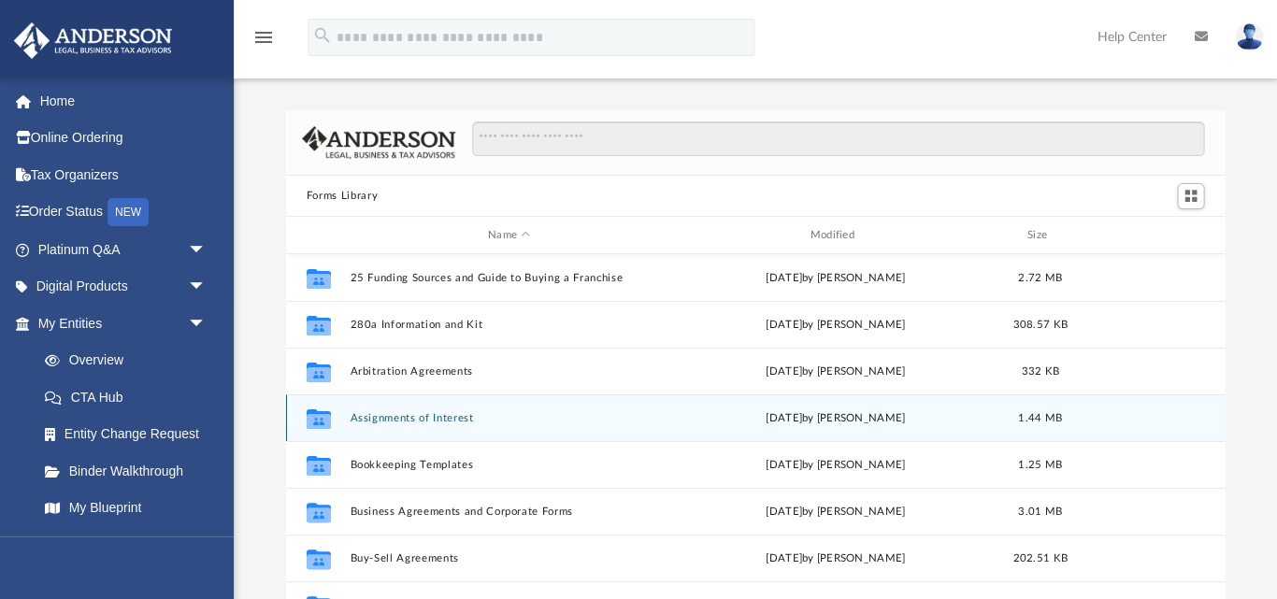
click at [449, 412] on button "Assignments of Interest" at bounding box center [509, 418] width 318 height 12
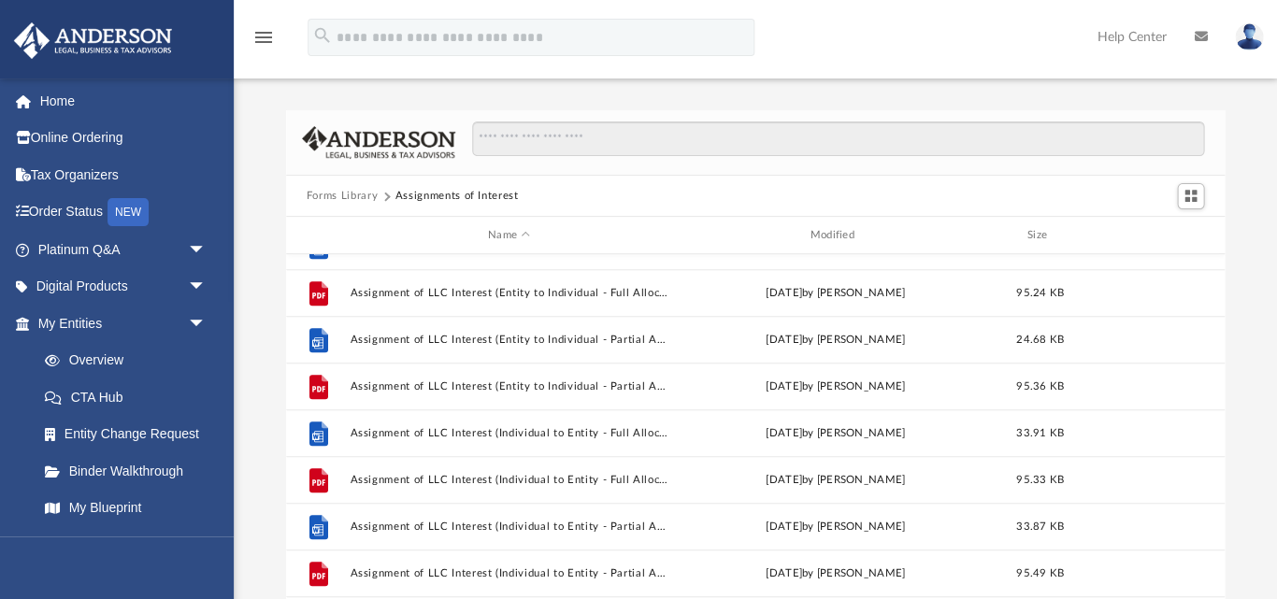
scroll to position [313, 0]
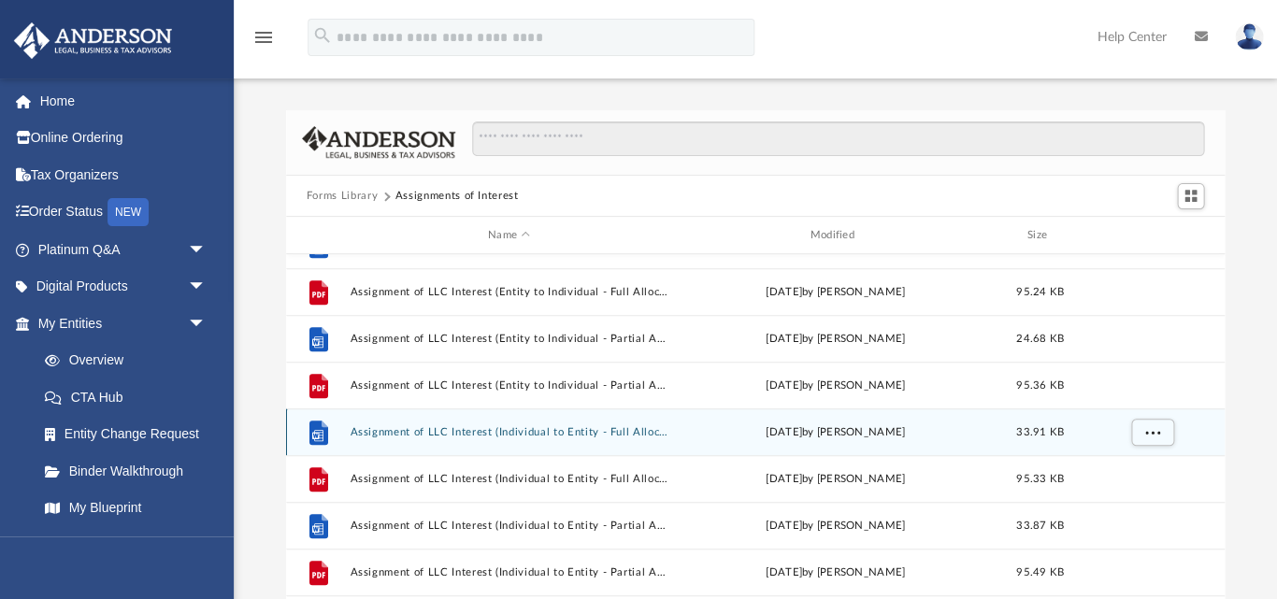
click at [364, 428] on button "Assignment of LLC Interest (Individual to Entity - Full Allocation).docx" at bounding box center [509, 432] width 318 height 12
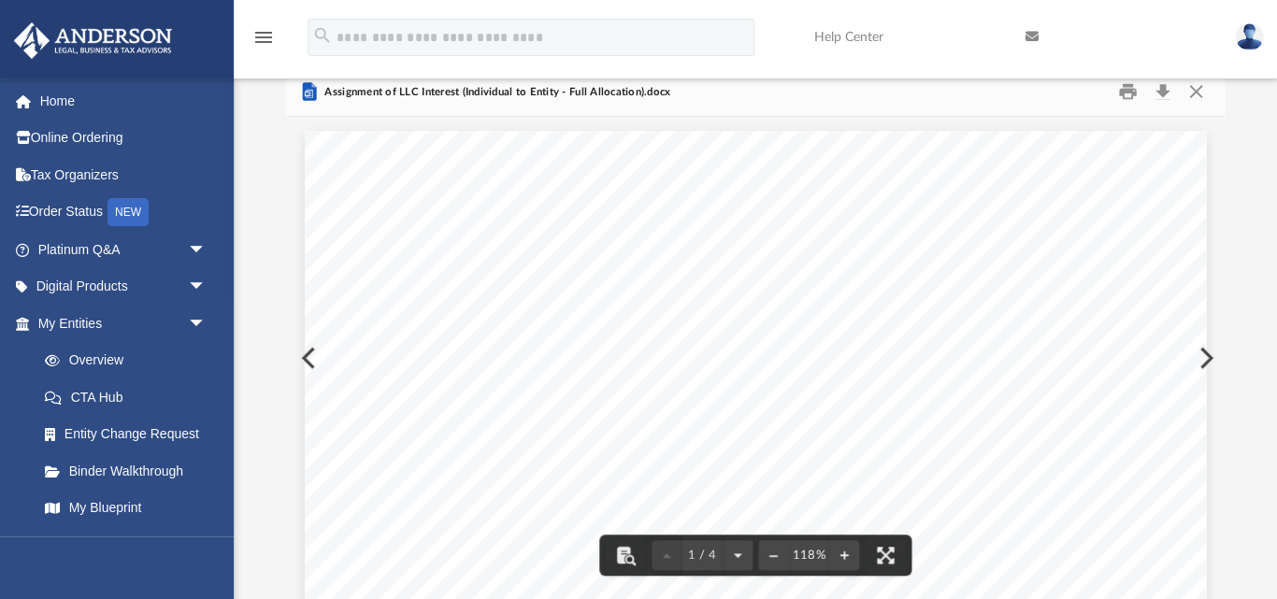
click at [701, 270] on span "“Assignment”) is dated as of _________________, 20" at bounding box center [622, 267] width 384 height 18
click at [692, 264] on span "“Assignment”) is dated as of _________________, 20" at bounding box center [622, 267] width 384 height 18
click at [677, 264] on span "“Assignment”) is dated as of _________________, 20" at bounding box center [622, 267] width 384 height 18
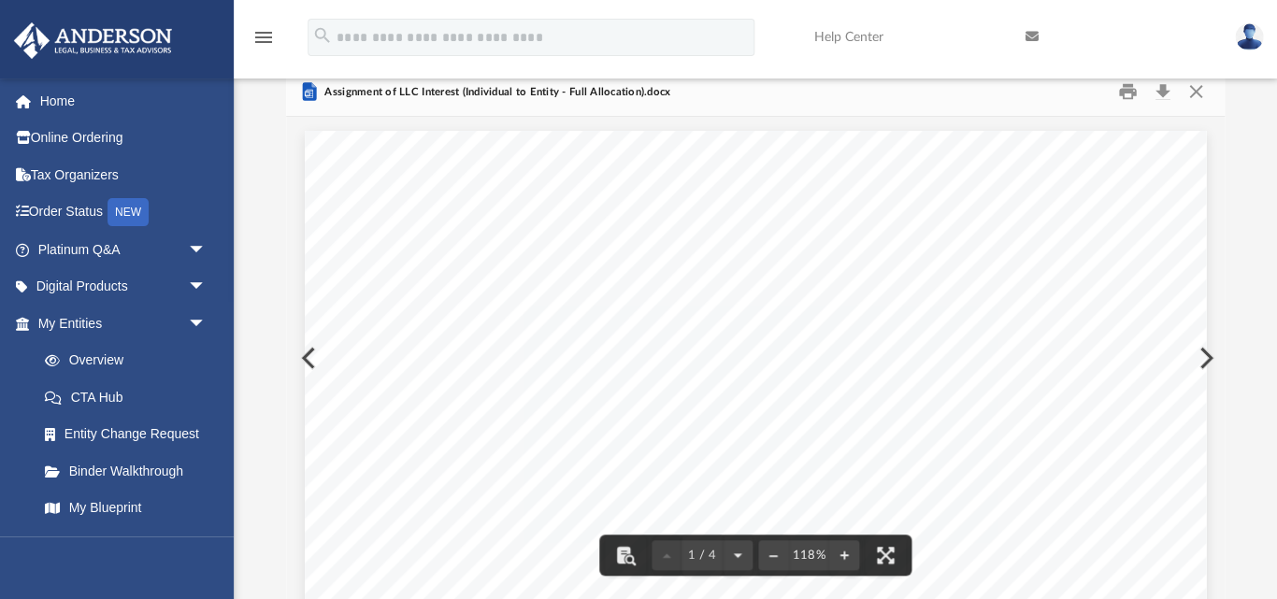
click at [675, 265] on span "“Assignment”) is dated as of _________________, 20" at bounding box center [622, 267] width 384 height 18
click at [666, 266] on span "“Assignment”) is dated as of _________________, 20" at bounding box center [622, 267] width 384 height 18
click at [665, 266] on span "“Assignment”) is dated as of _________________, 20" at bounding box center [622, 267] width 384 height 18
click at [1162, 89] on button "Download" at bounding box center [1162, 92] width 34 height 29
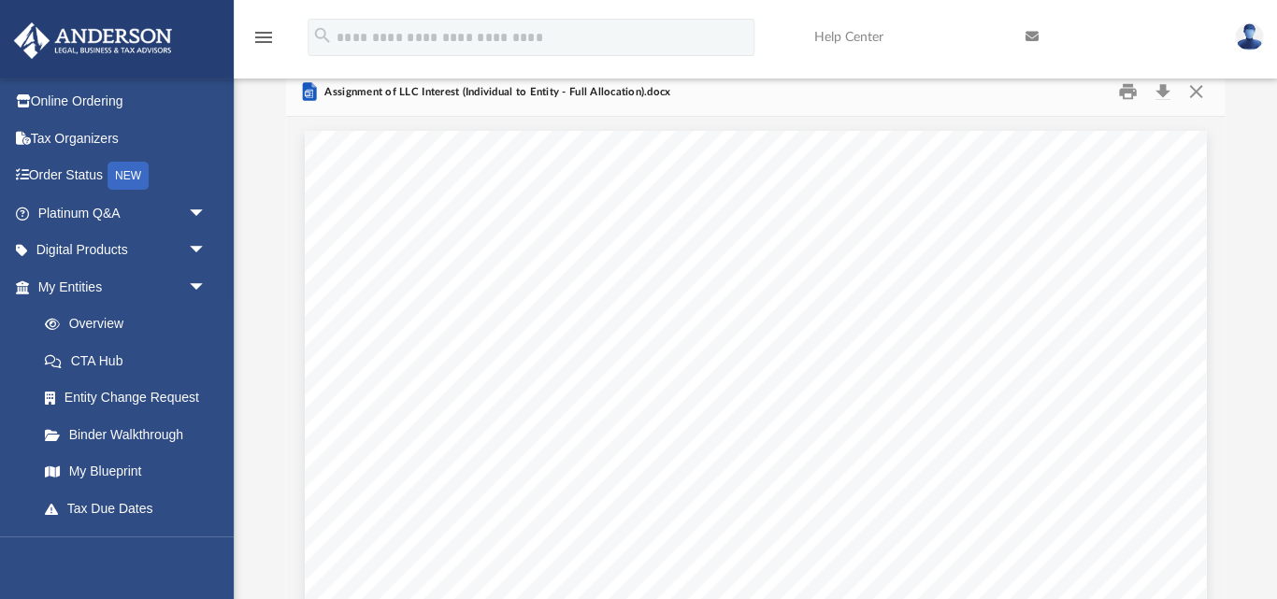
scroll to position [39, 0]
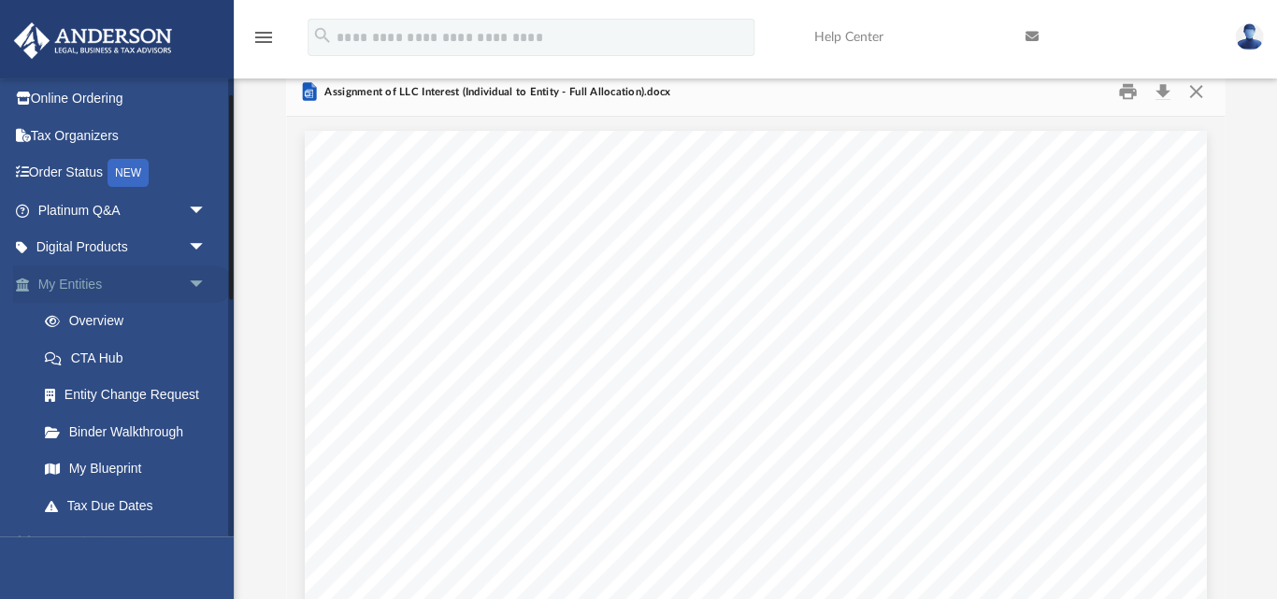
click at [192, 279] on span "arrow_drop_down" at bounding box center [205, 284] width 37 height 38
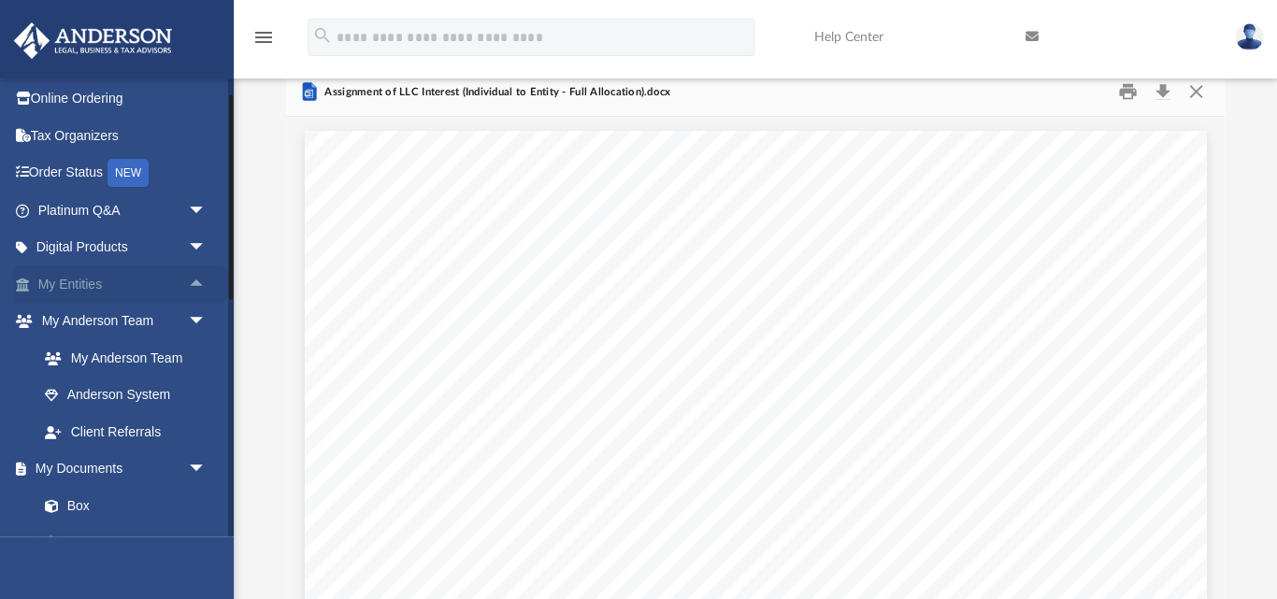
click at [93, 279] on link "My Entities arrow_drop_up" at bounding box center [123, 283] width 221 height 37
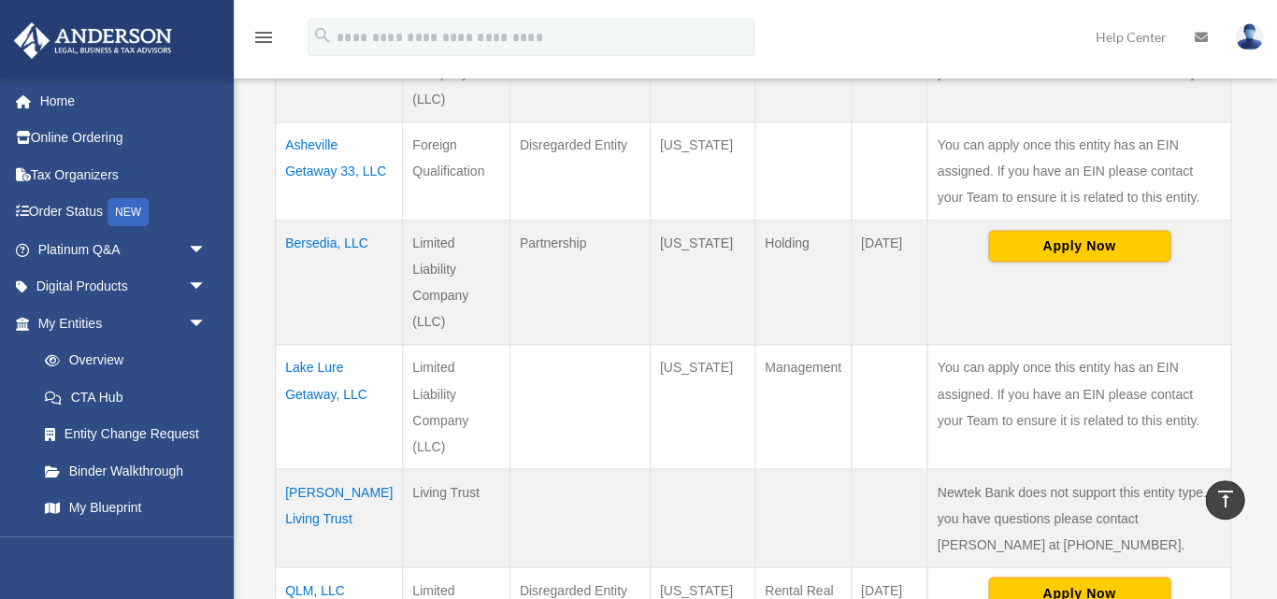
scroll to position [596, 0]
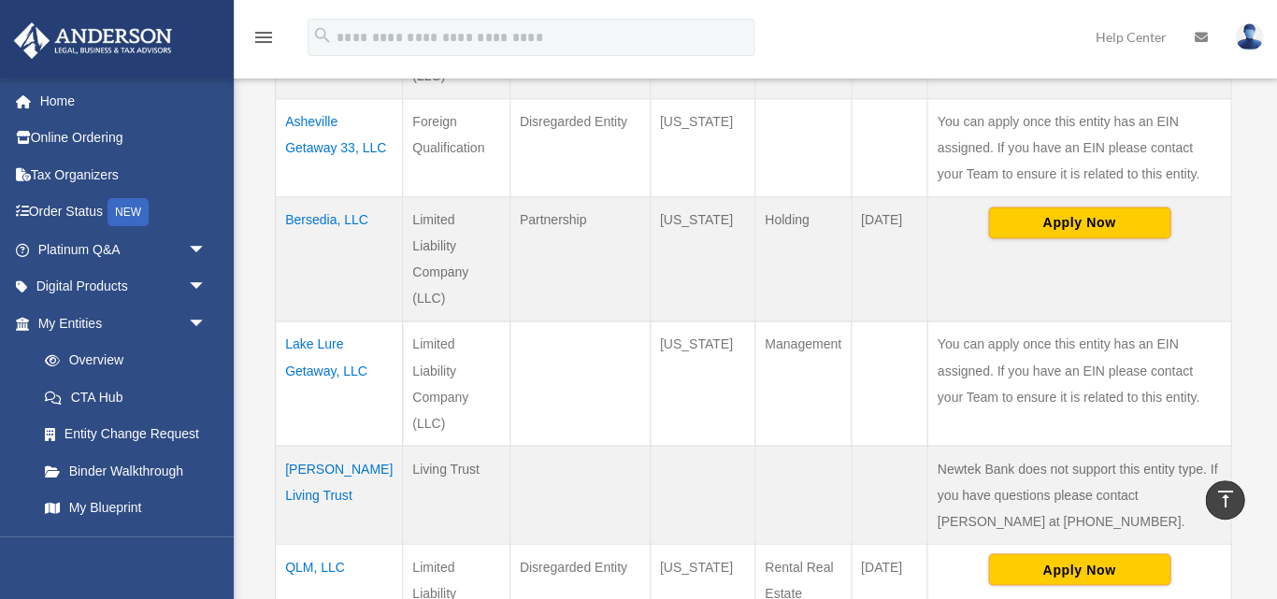
click at [307, 321] on td "Lake Lure Getaway, LLC" at bounding box center [339, 383] width 127 height 124
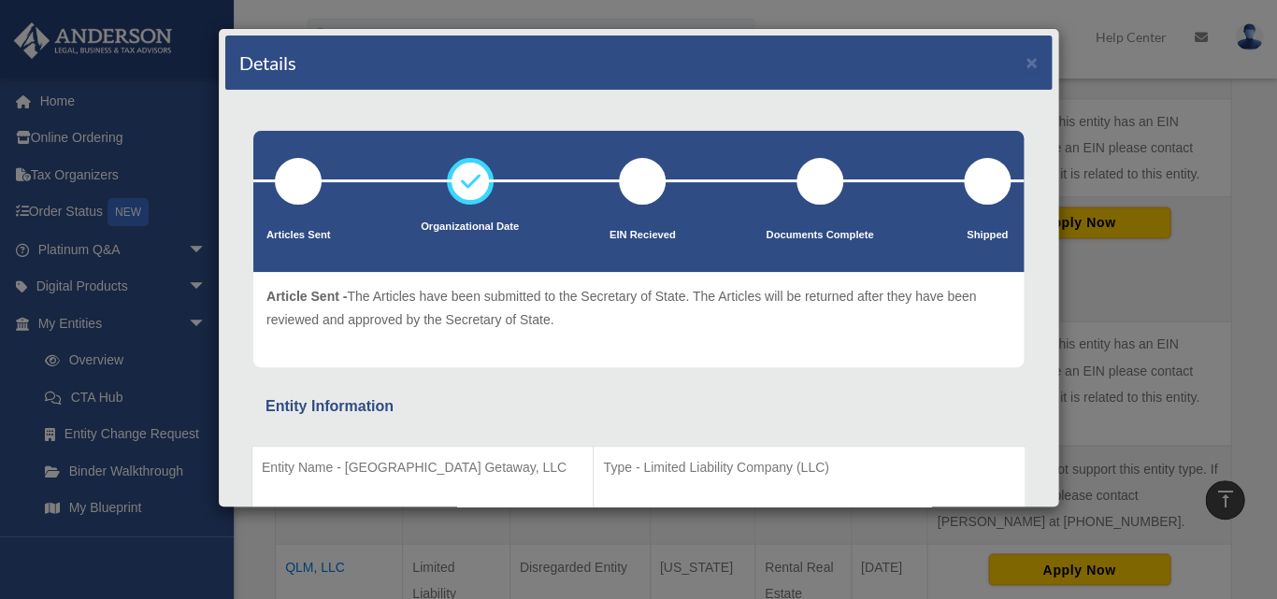
scroll to position [0, 0]
click at [1032, 60] on button "×" at bounding box center [1031, 62] width 12 height 20
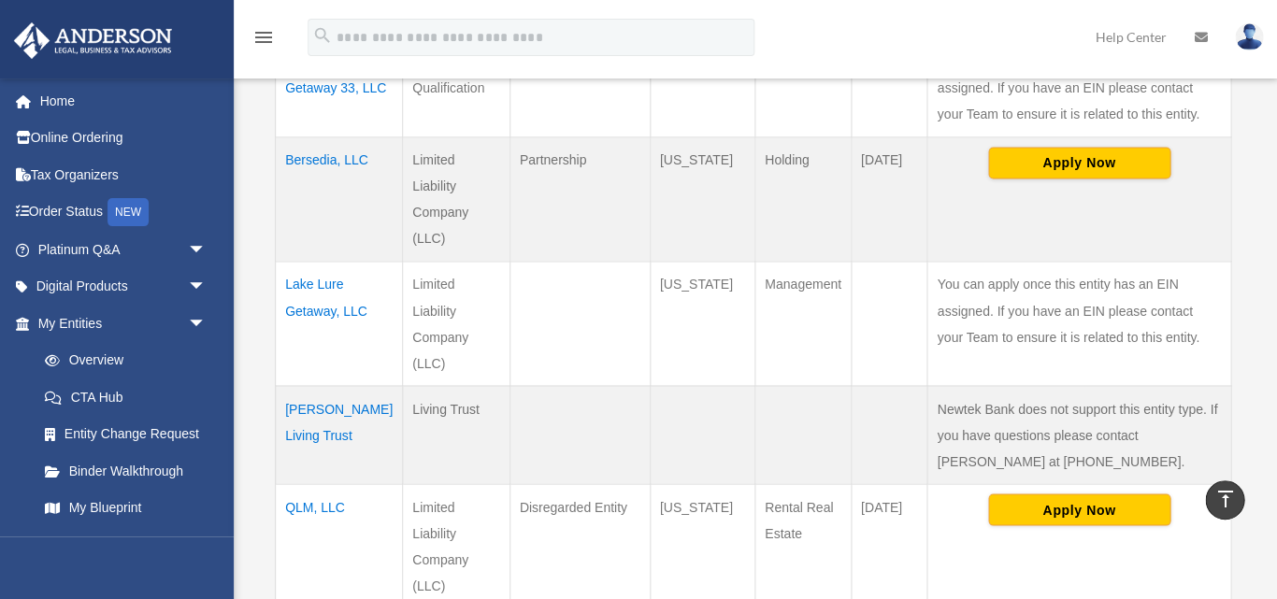
scroll to position [677, 0]
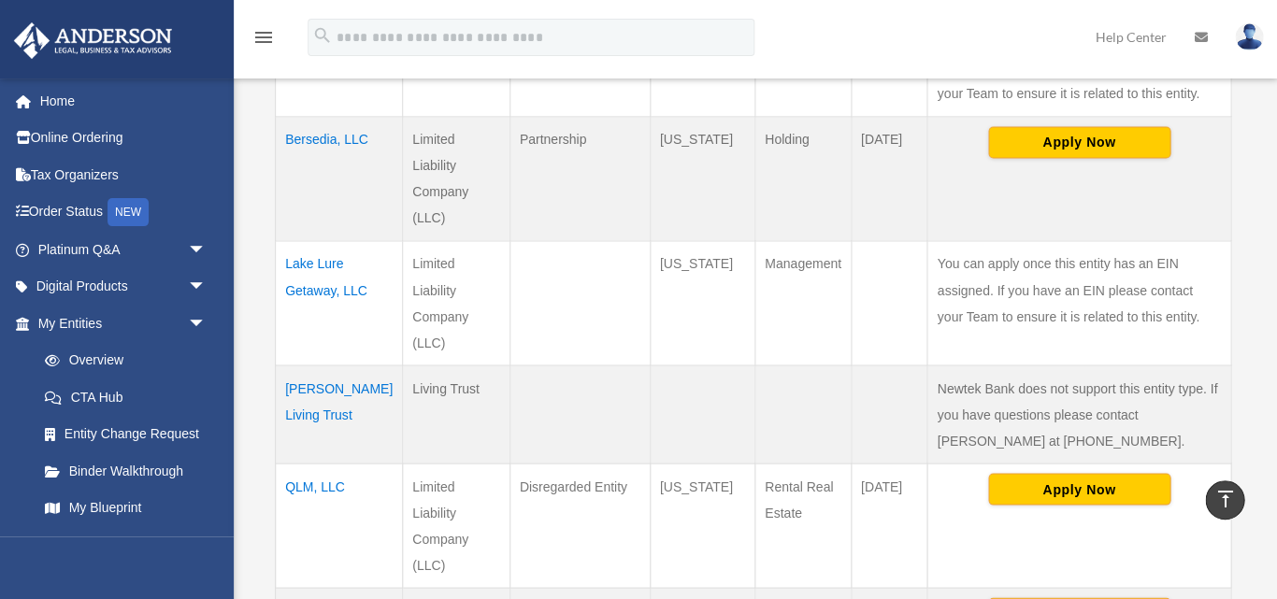
click at [318, 463] on td "QLM, LLC" at bounding box center [339, 525] width 127 height 124
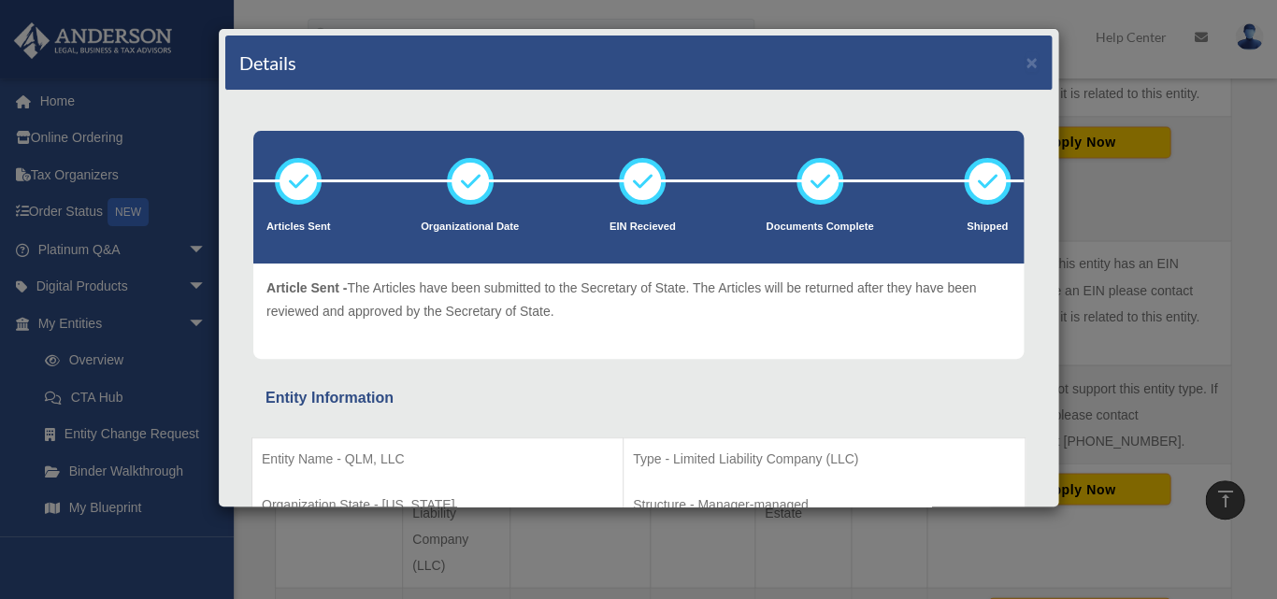
click at [517, 408] on div "Entity Information" at bounding box center [638, 398] width 746 height 26
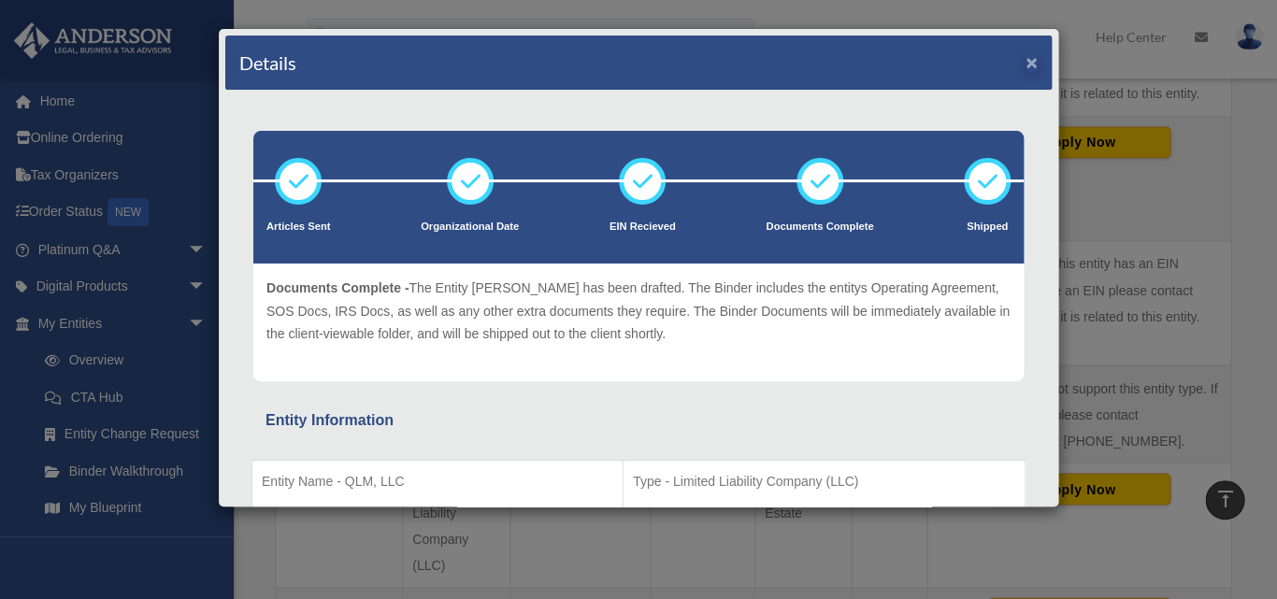
click at [1026, 61] on button "×" at bounding box center [1031, 62] width 12 height 20
